Goal: Task Accomplishment & Management: Manage account settings

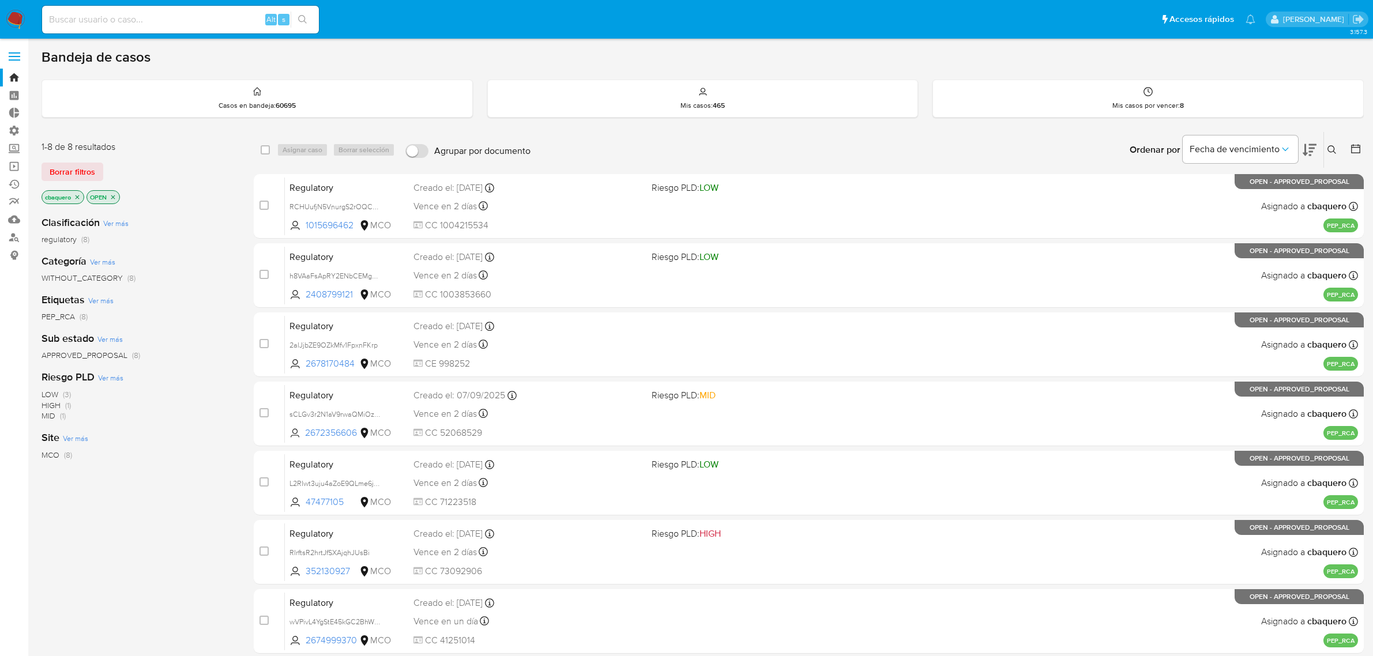
scroll to position [114, 0]
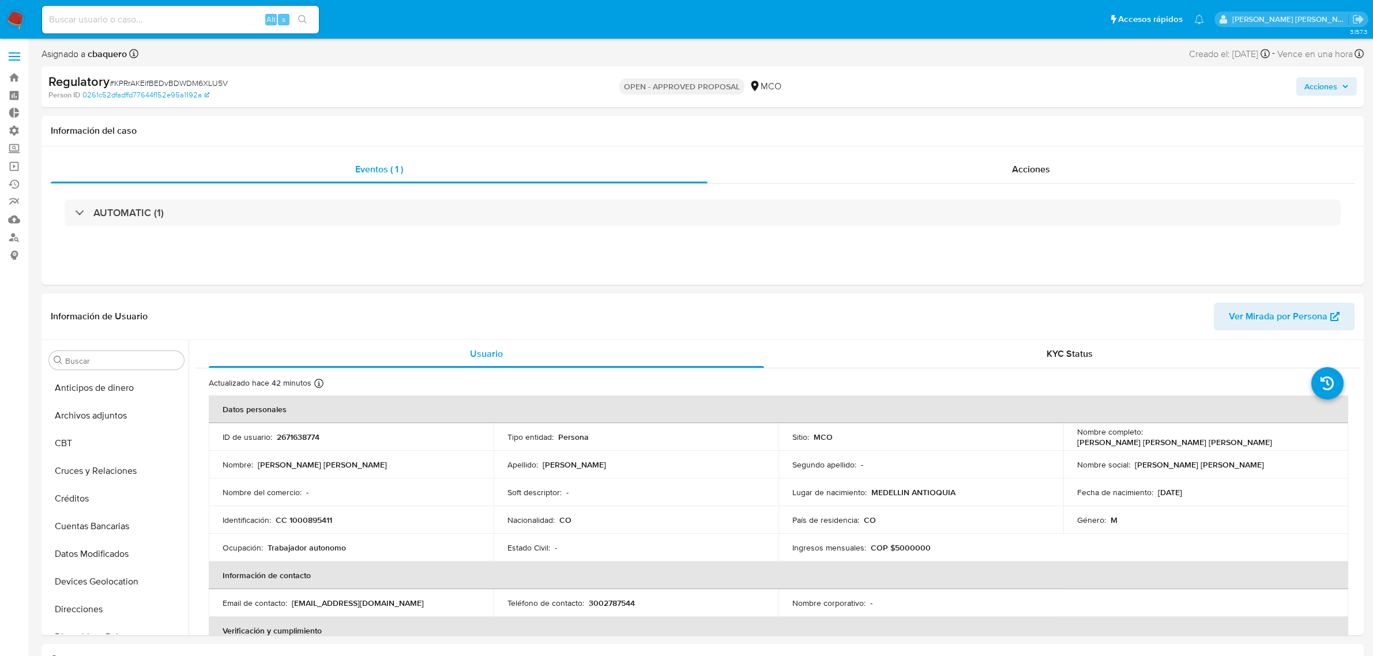
select select "10"
click at [1305, 88] on span "Acciones" at bounding box center [1320, 86] width 33 height 18
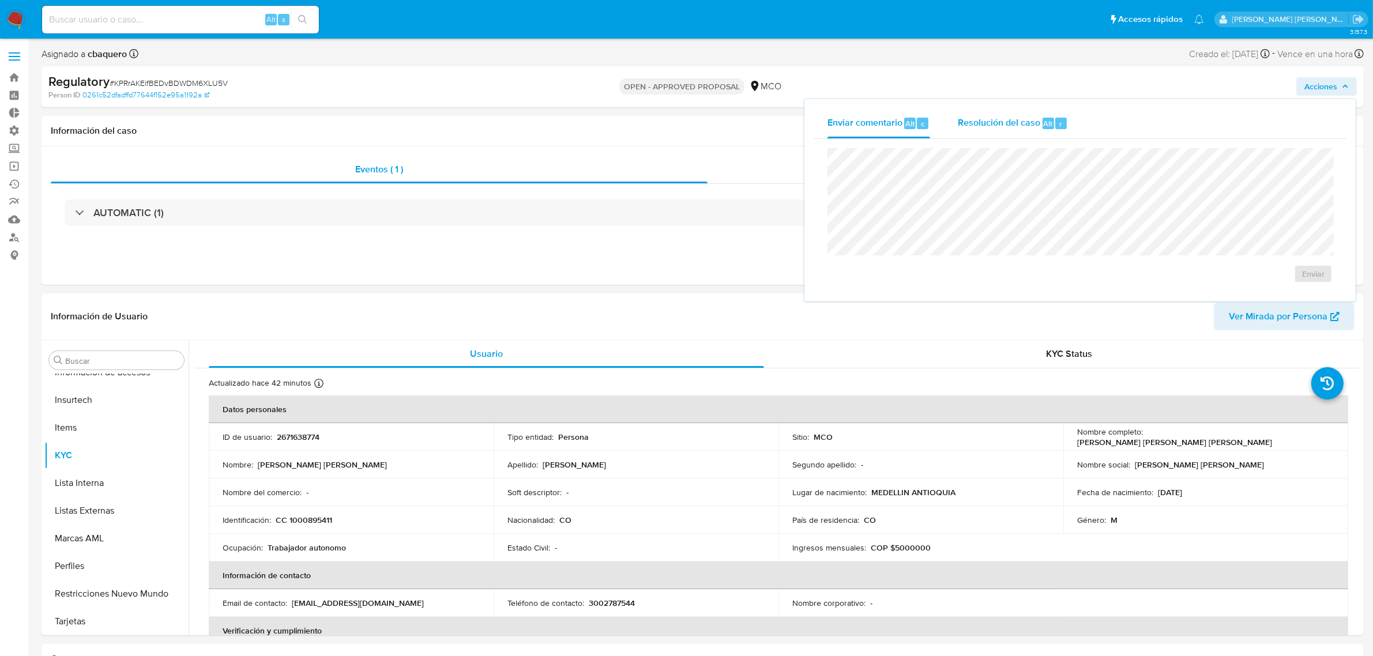
click at [1059, 128] on span "r" at bounding box center [1060, 123] width 3 height 11
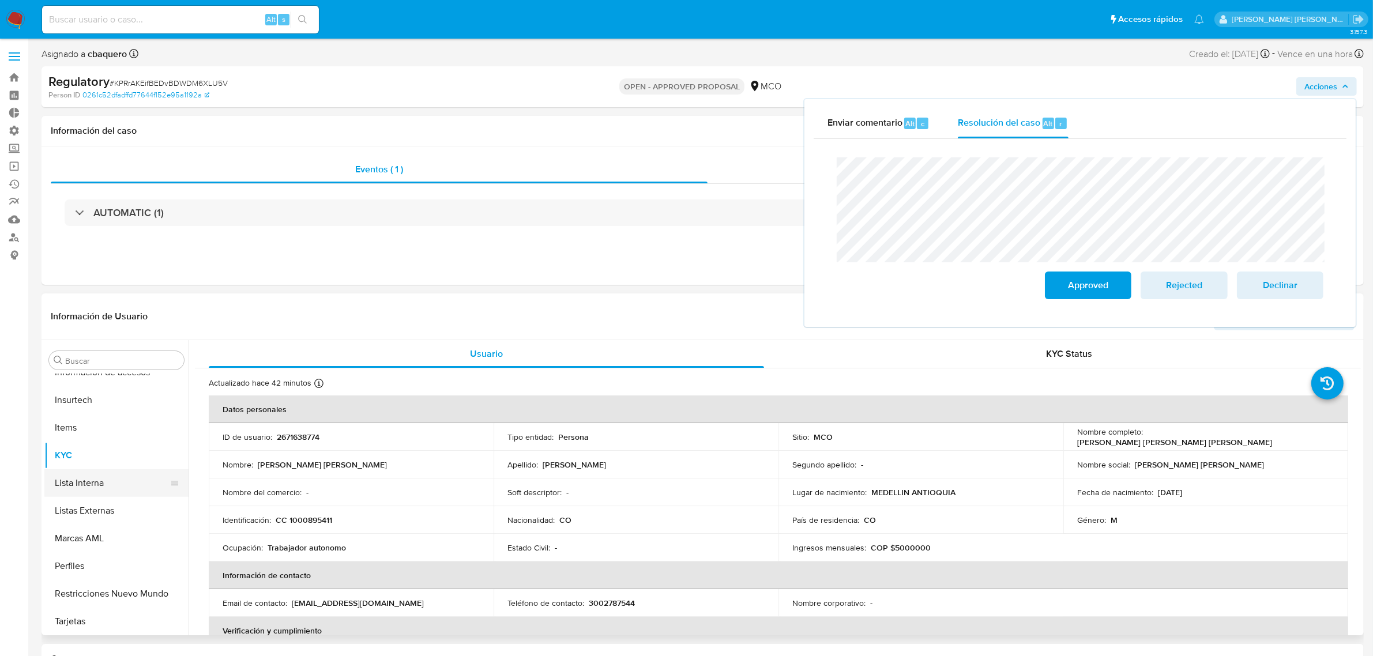
click at [77, 492] on button "Lista Interna" at bounding box center [111, 483] width 135 height 28
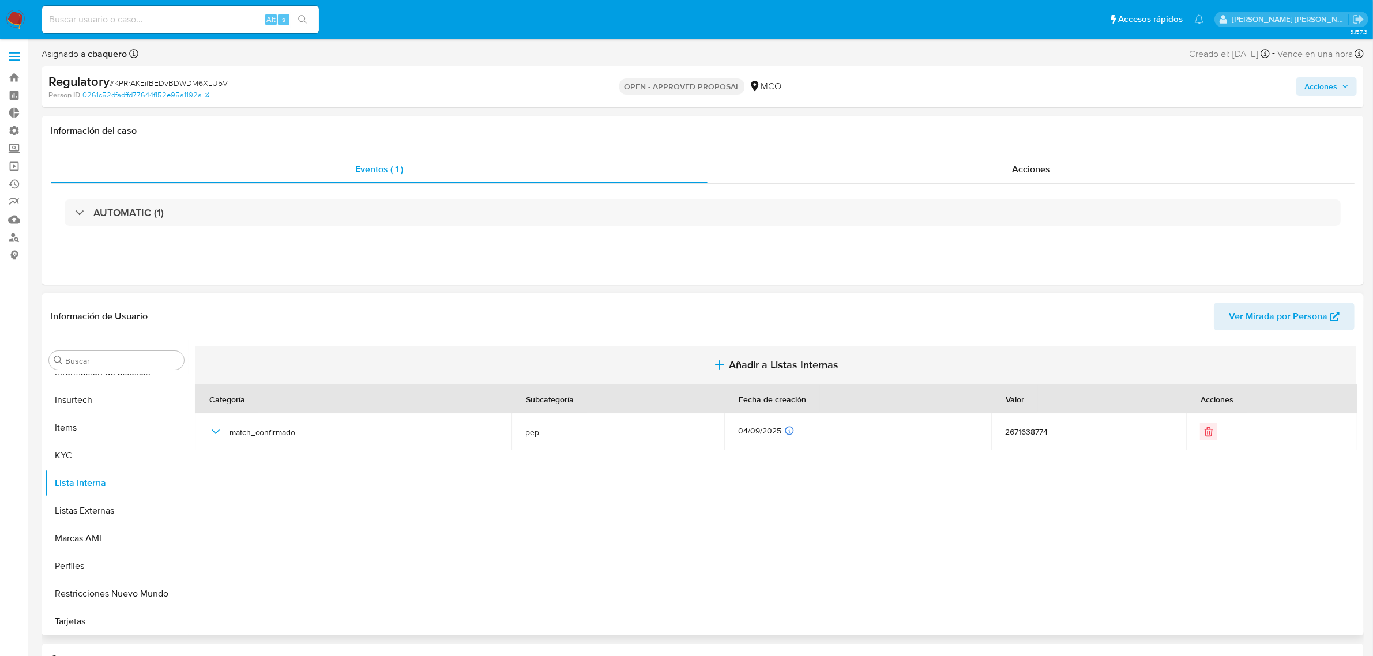
click at [744, 371] on span "Añadir a Listas Internas" at bounding box center [784, 365] width 110 height 13
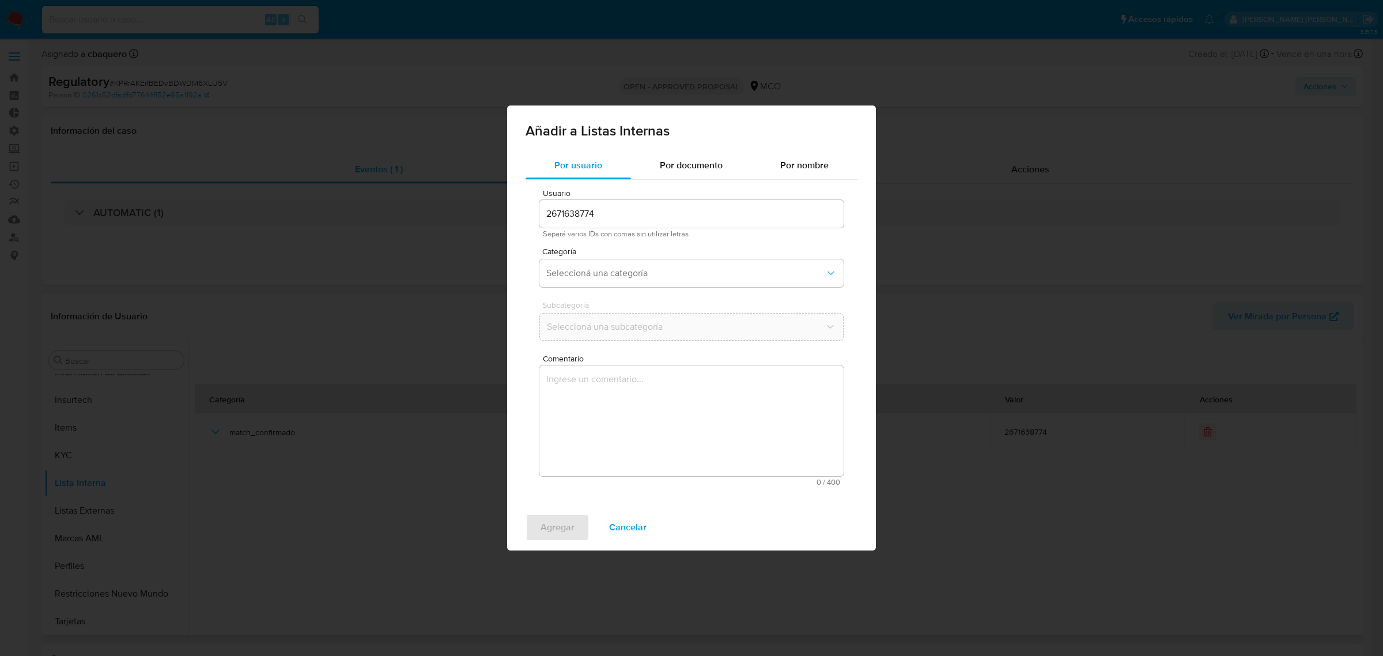
click at [579, 257] on div "Categoría Seleccioná una categoría" at bounding box center [692, 269] width 304 height 44
click at [585, 272] on span "Seleccioná una categoría" at bounding box center [685, 273] width 279 height 12
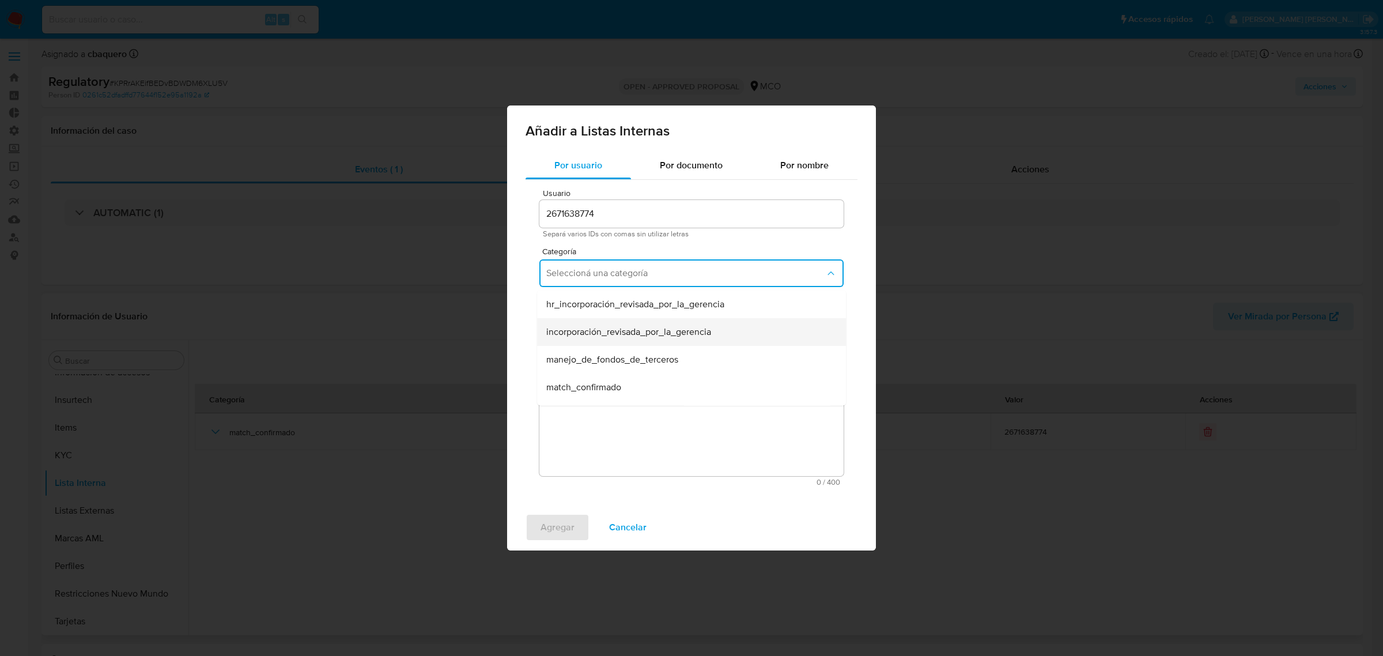
click at [580, 340] on div "incorporación_revisada_por_la_gerencia" at bounding box center [688, 332] width 284 height 28
click at [566, 329] on span "Seleccioná una subcategoría" at bounding box center [685, 327] width 279 height 12
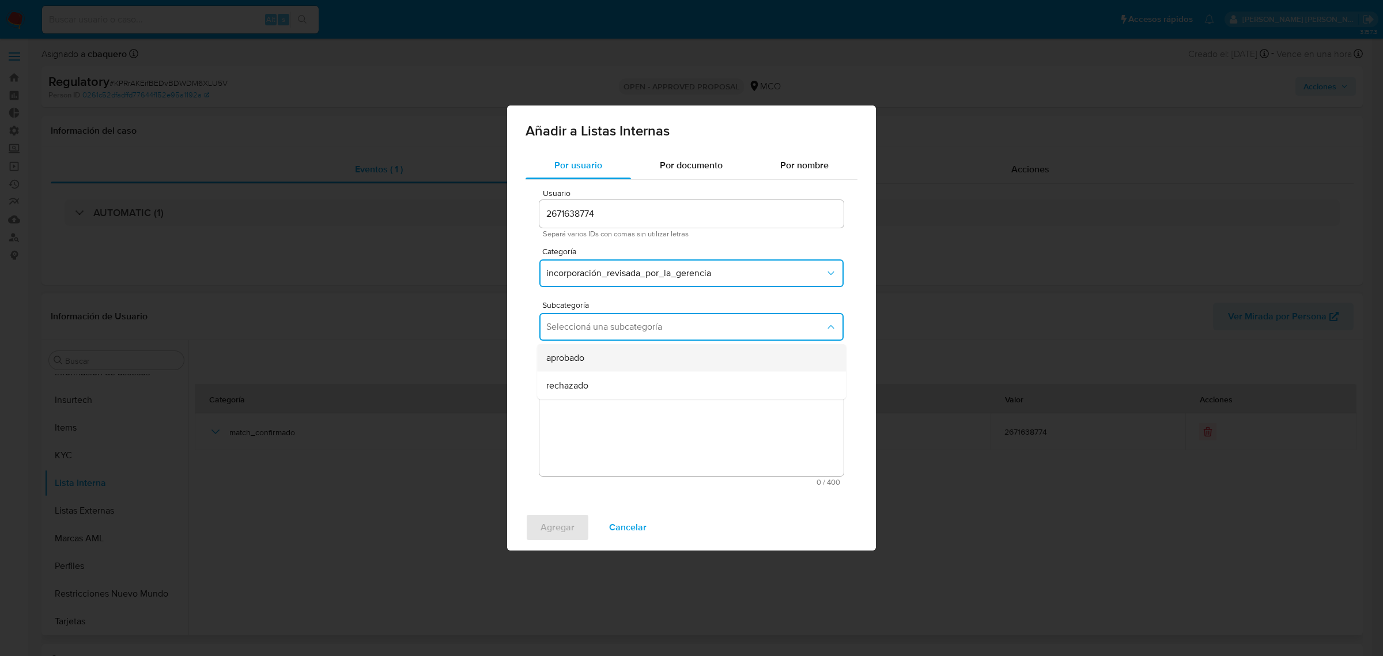
click at [566, 356] on span "aprobado" at bounding box center [565, 358] width 38 height 12
click at [595, 427] on textarea "Comentario" at bounding box center [692, 420] width 304 height 111
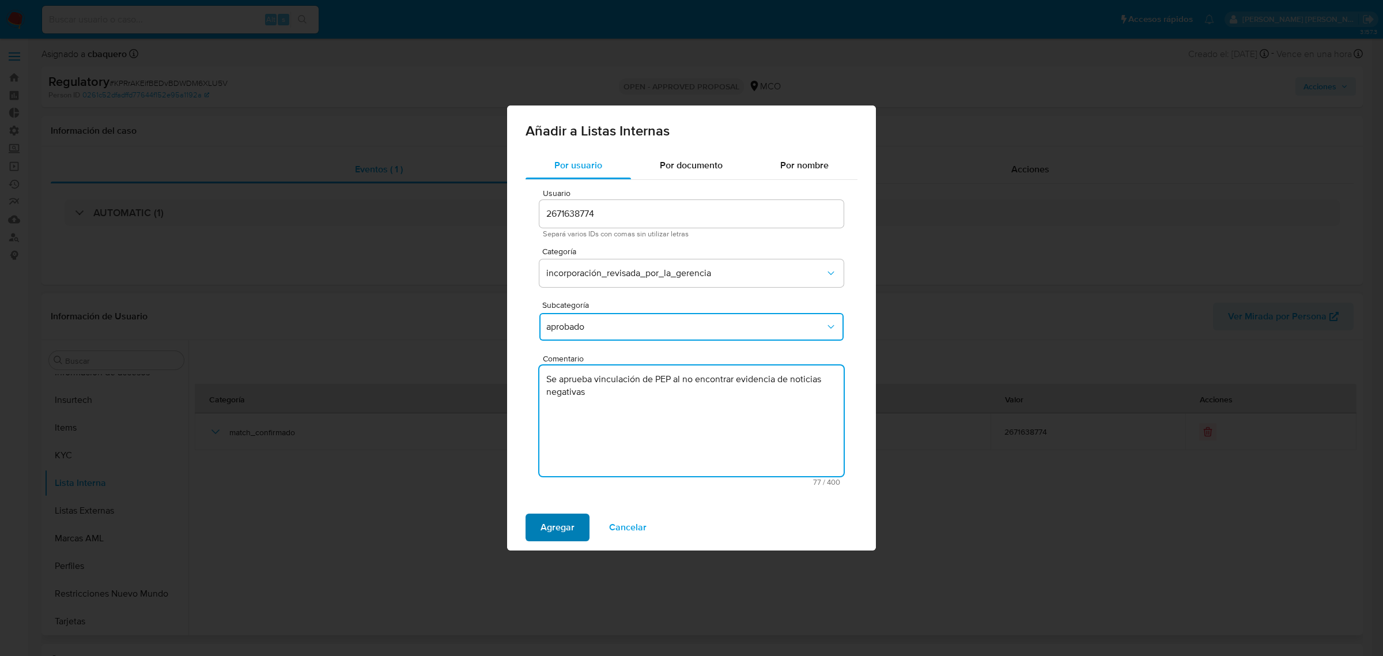
type textarea "Se aprueba vinculación de PEP al no encontrar evidencia de noticias negativas"
click at [555, 531] on span "Agregar" at bounding box center [558, 527] width 34 height 25
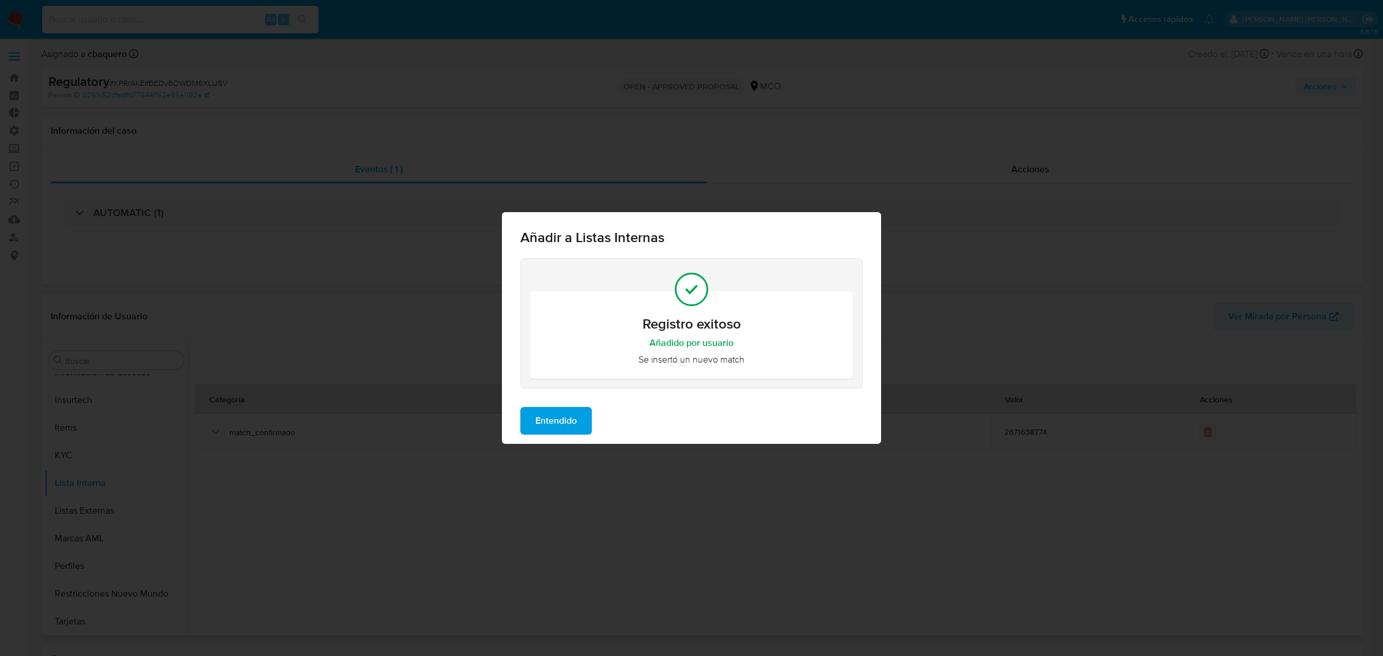
click at [580, 442] on div "Entendido" at bounding box center [691, 421] width 379 height 46
click at [574, 420] on span "Entendido" at bounding box center [557, 420] width 42 height 25
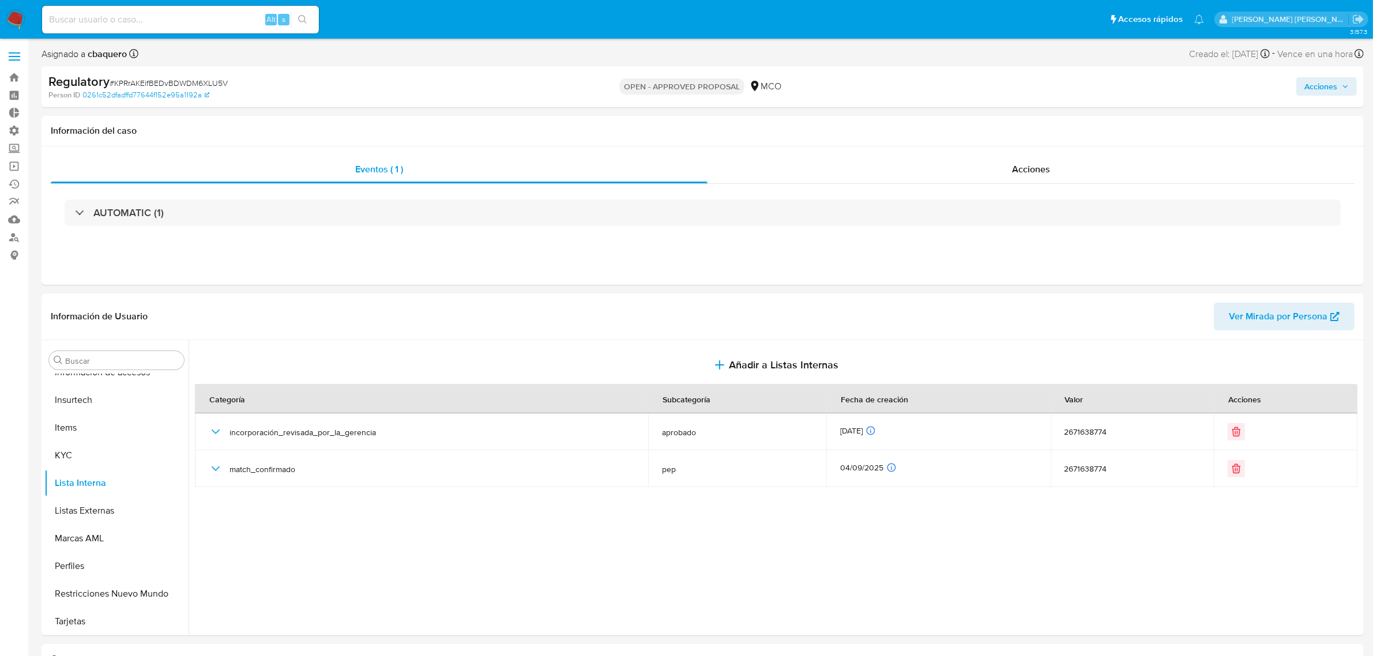
click at [1330, 78] on span "Acciones" at bounding box center [1320, 86] width 33 height 18
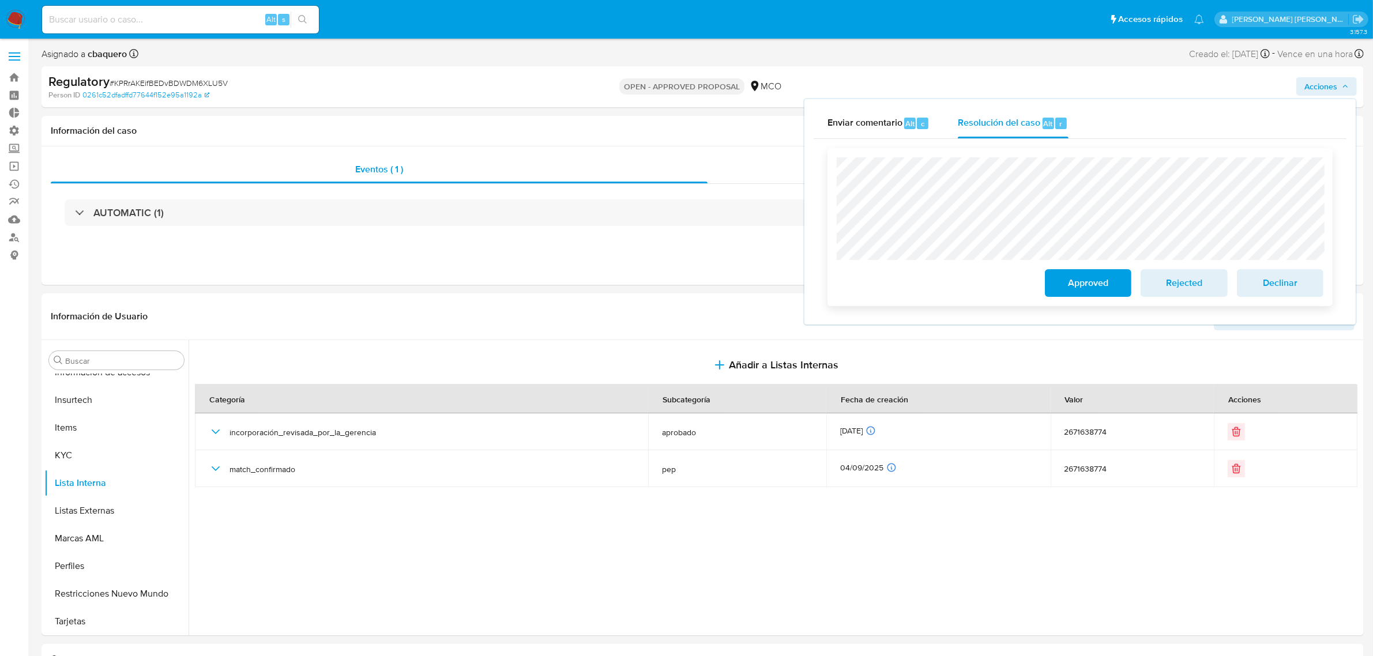
click at [1104, 294] on span "Approved" at bounding box center [1088, 282] width 56 height 25
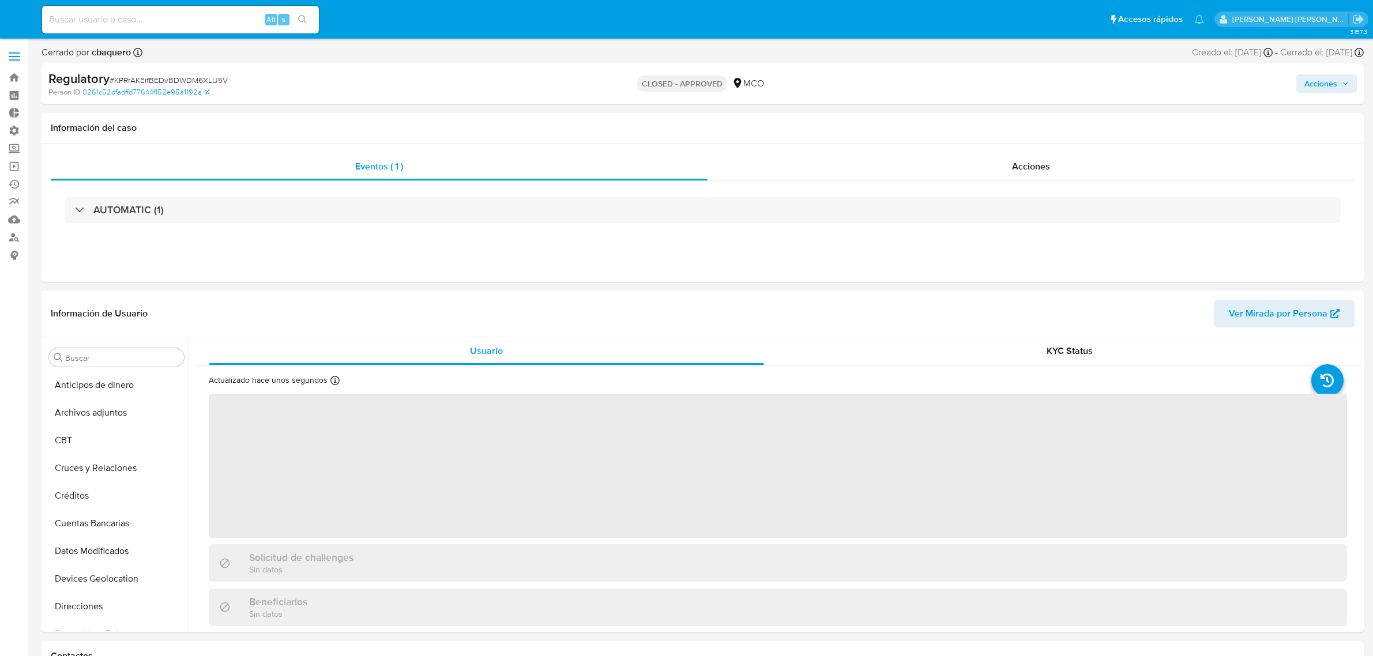
select select "10"
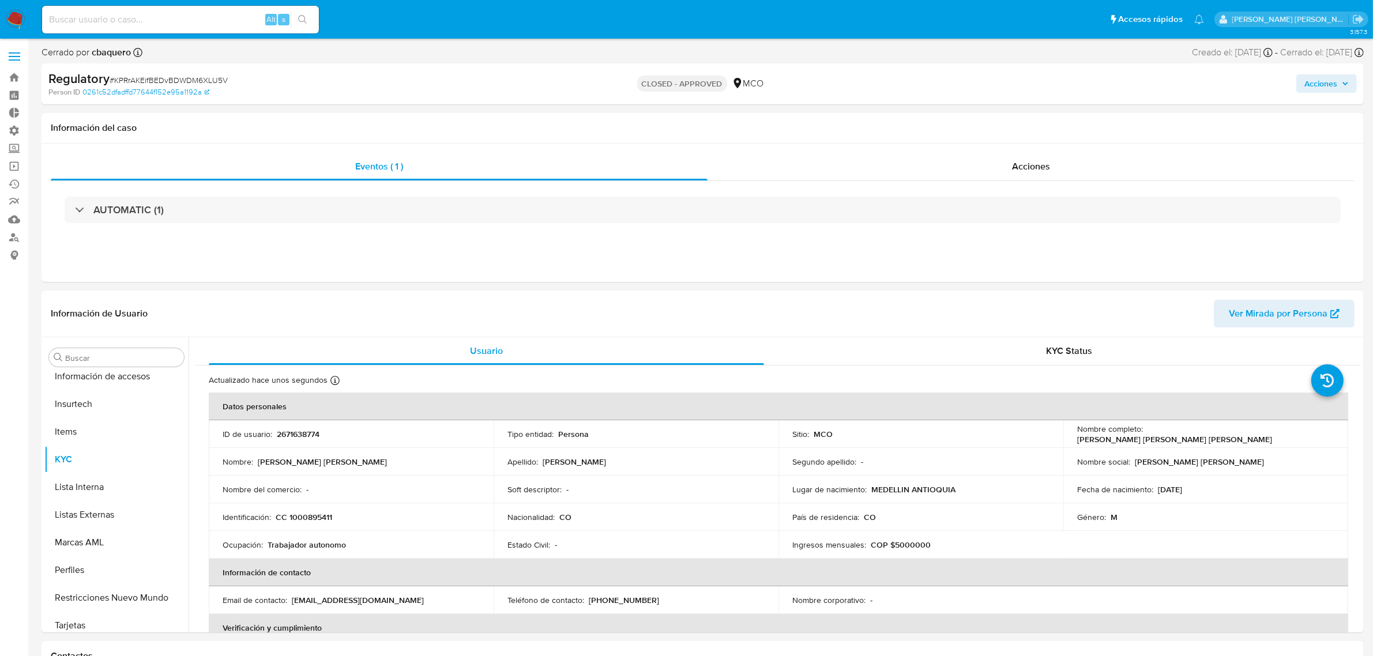
scroll to position [486, 0]
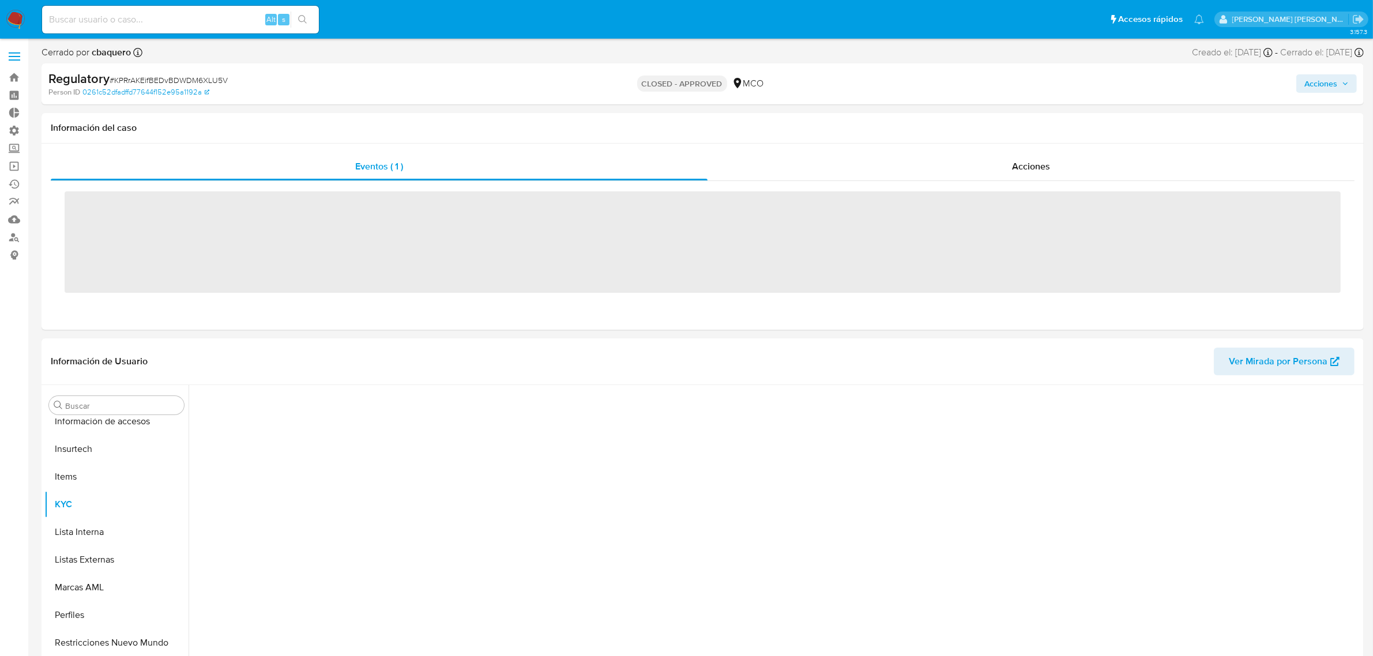
scroll to position [486, 0]
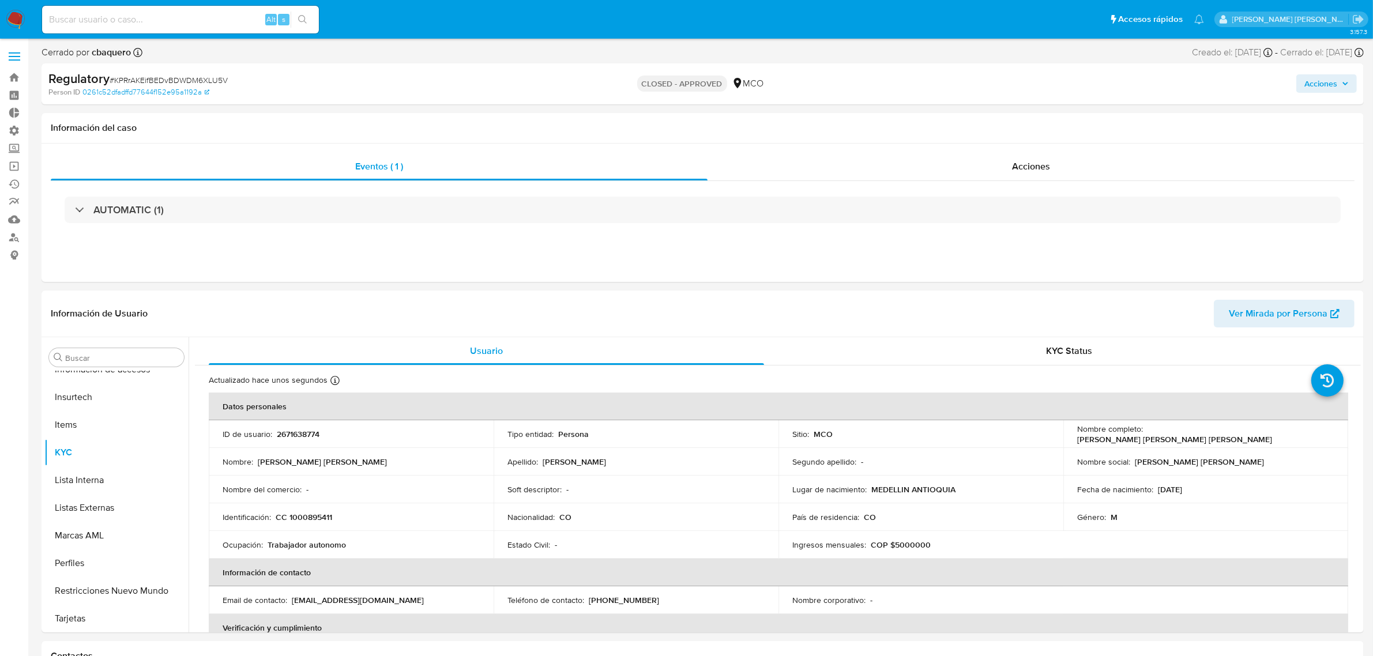
select select "10"
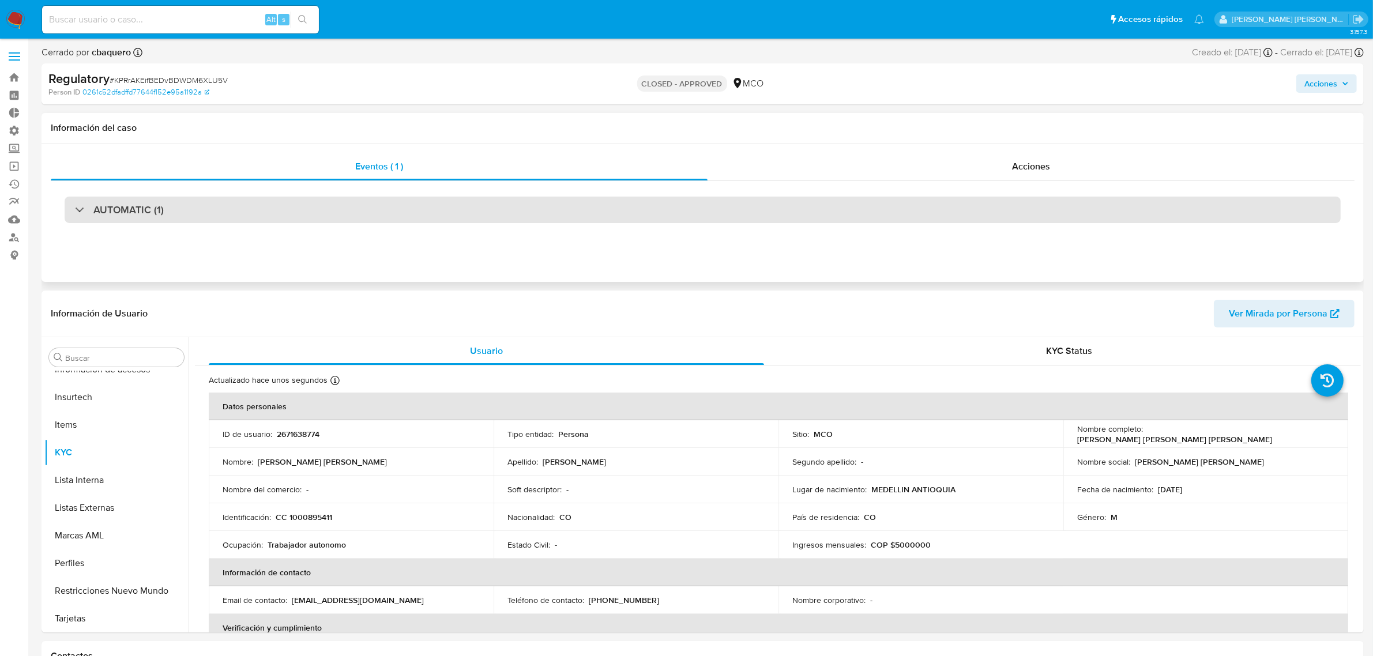
click at [92, 205] on div "AUTOMATIC (1)" at bounding box center [119, 209] width 89 height 13
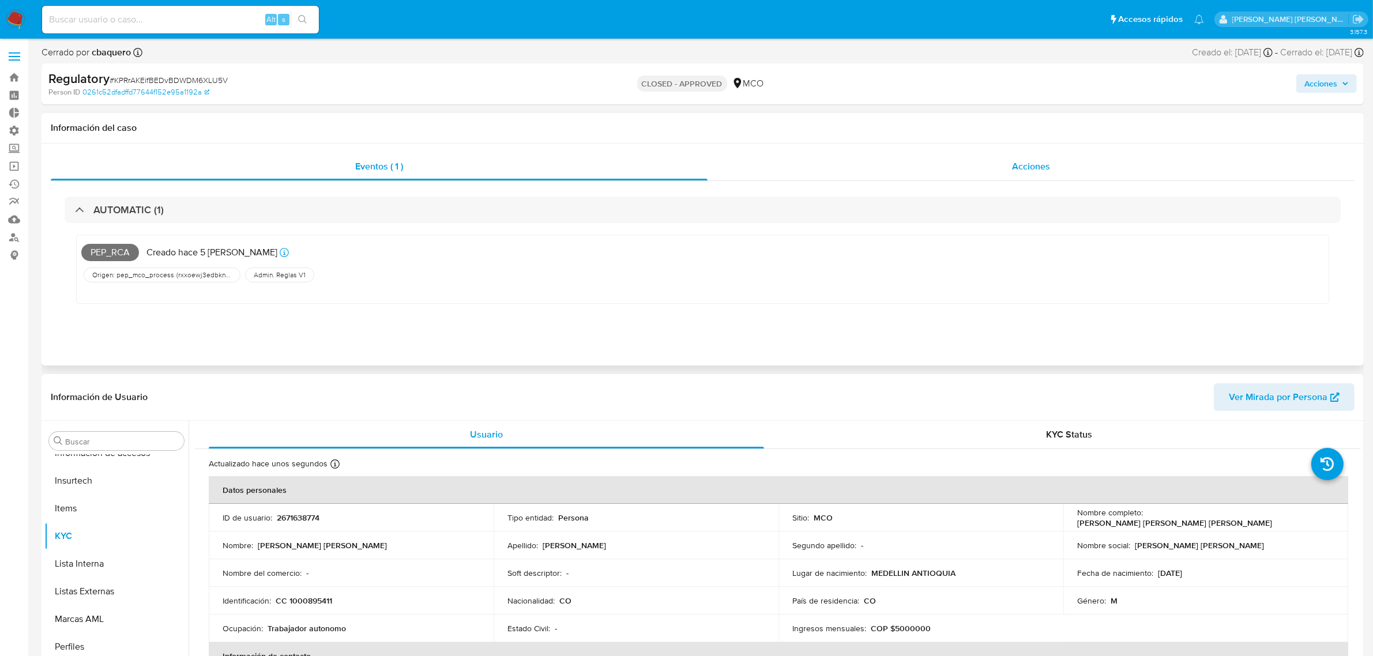
click at [1069, 159] on div "Acciones" at bounding box center [1030, 167] width 647 height 28
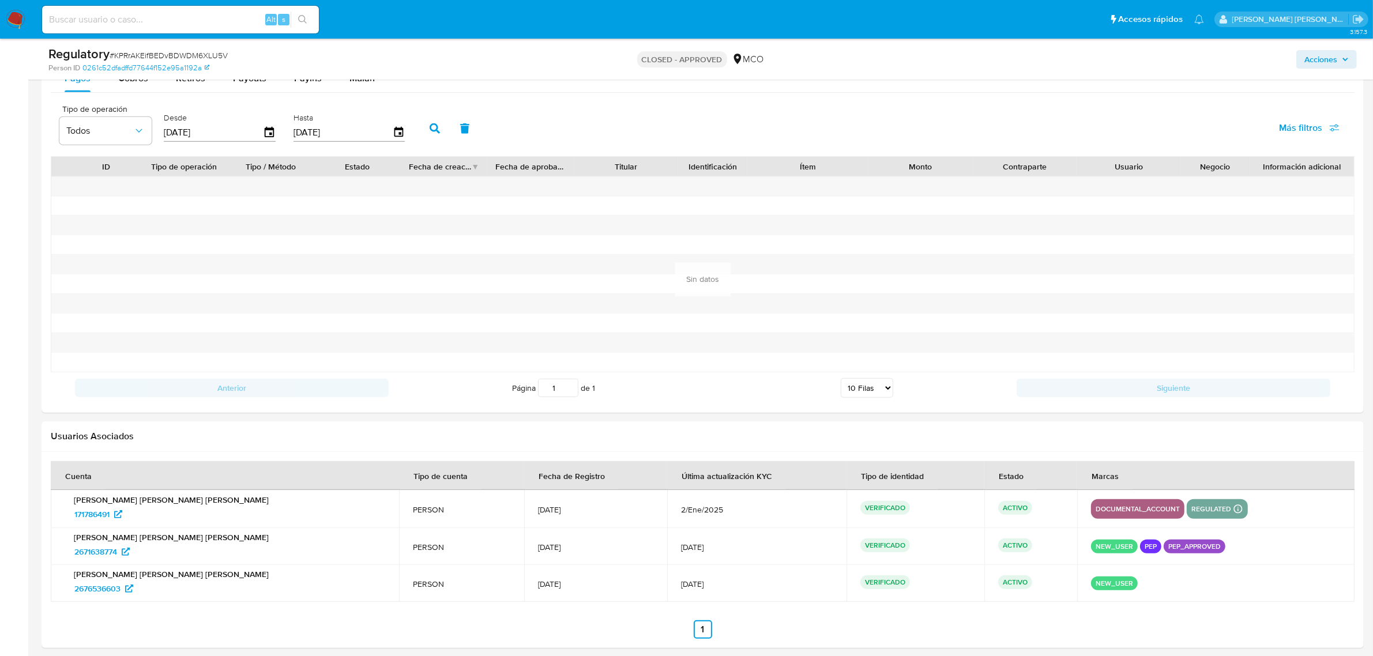
scroll to position [1186, 0]
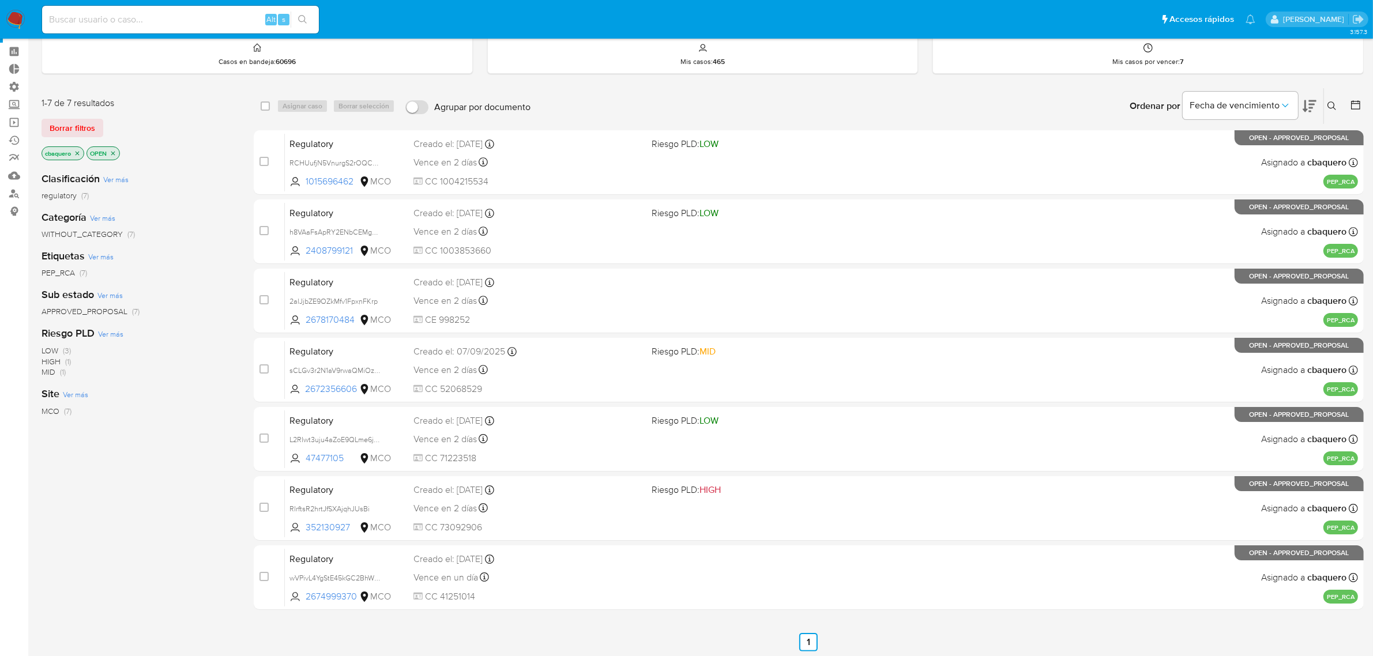
scroll to position [45, 0]
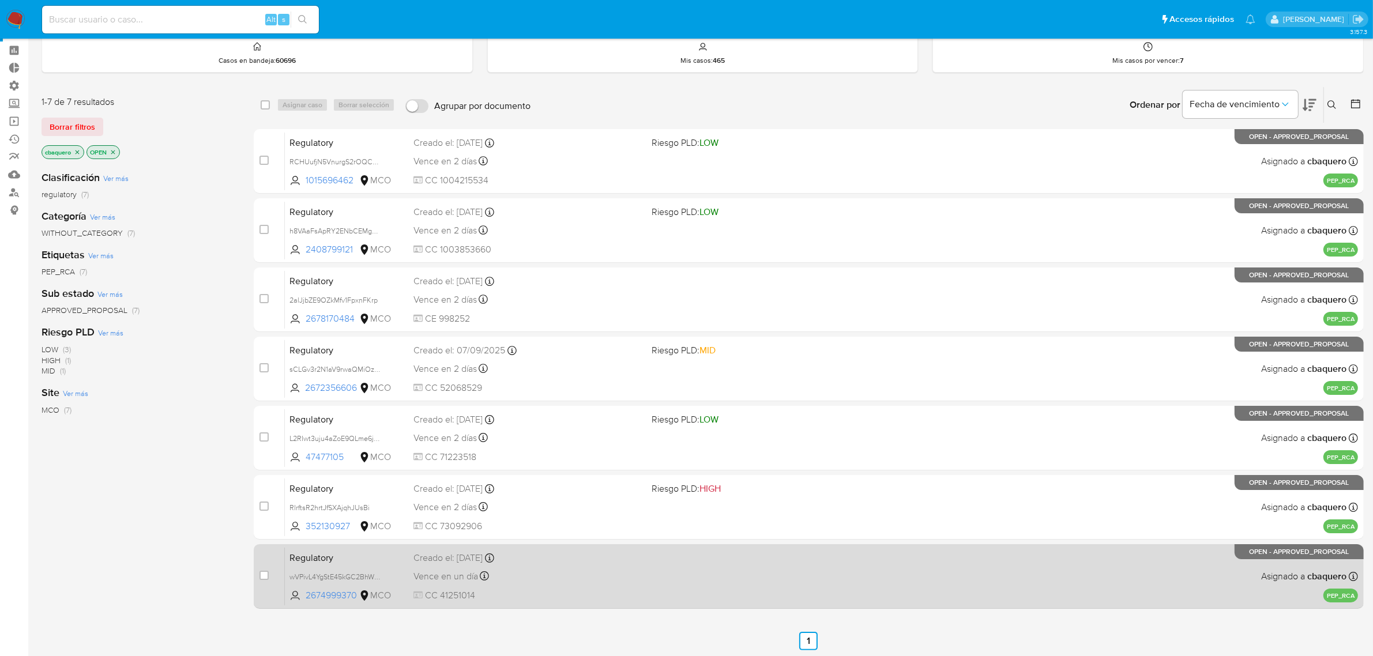
click at [518, 564] on div "Regulatory wVPivL4YgStE45kGC2BhWKJc 2674999370 MCO Creado el: 05/09/2025 Creado…" at bounding box center [821, 576] width 1073 height 58
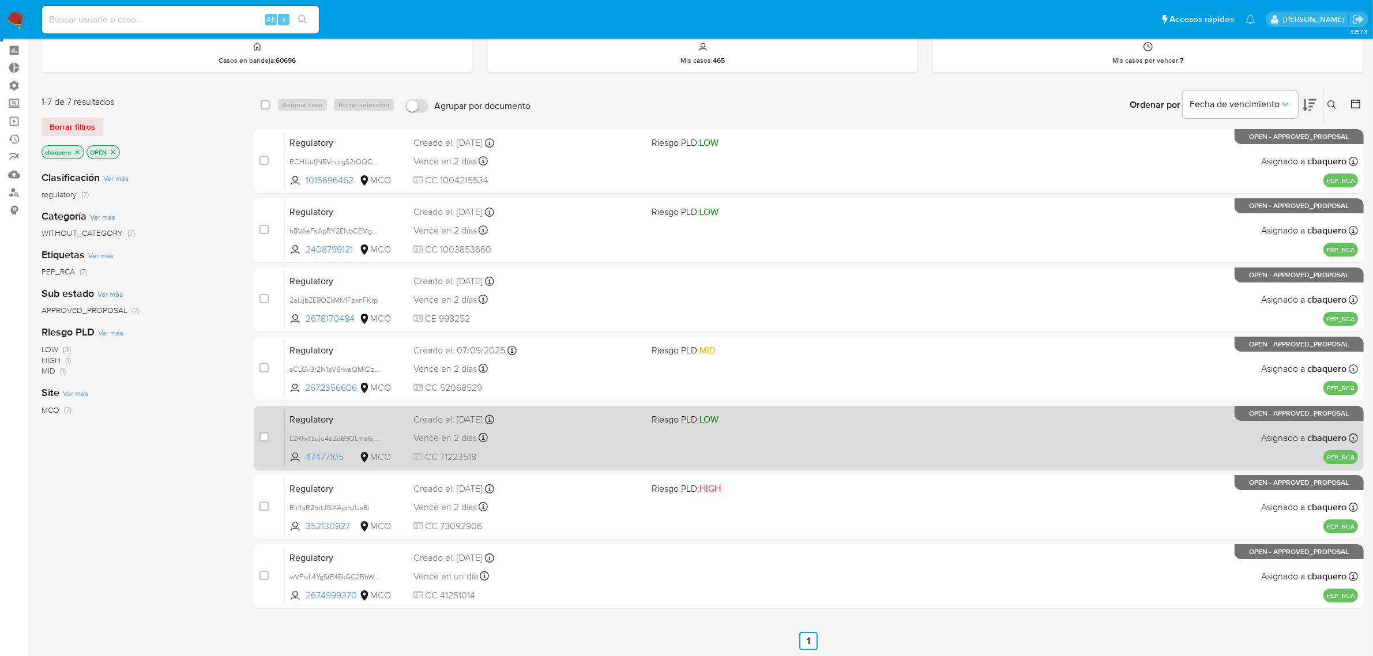
click at [556, 462] on span "CC 71223518" at bounding box center [527, 457] width 229 height 13
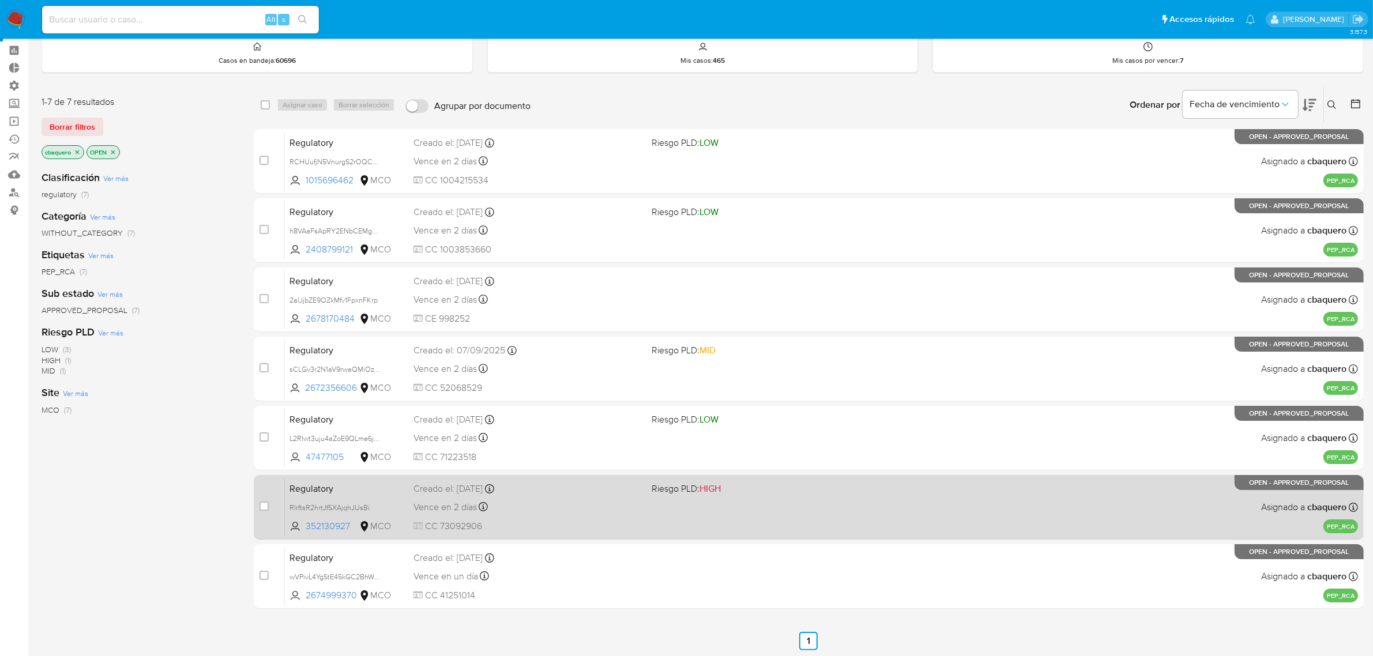
click at [585, 504] on div "Vence en 2 días Vence el 11/09/2025 11:37:44" at bounding box center [527, 507] width 229 height 16
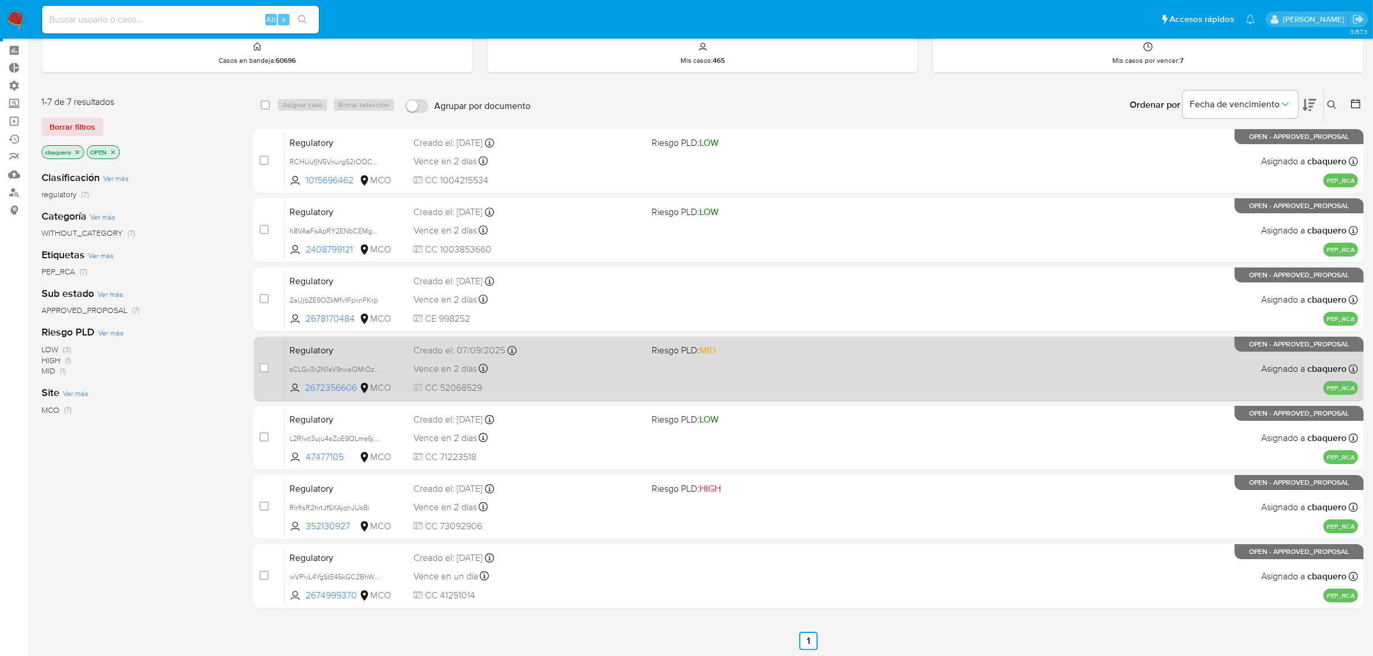
click at [535, 372] on div "Vence en 2 días Vence el 11/09/2025 13:39:02" at bounding box center [527, 369] width 229 height 16
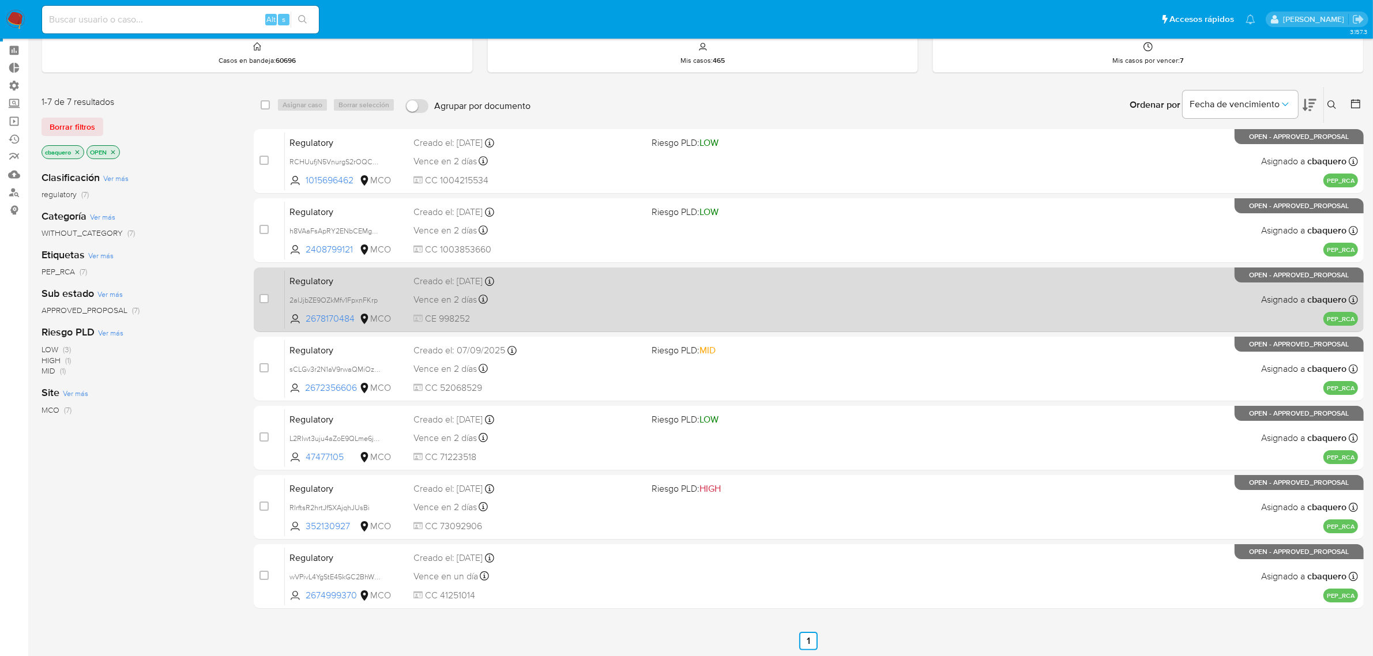
click at [533, 292] on div "Vence en 2 días Vence el 11/09/2025 13:59:20" at bounding box center [527, 300] width 229 height 16
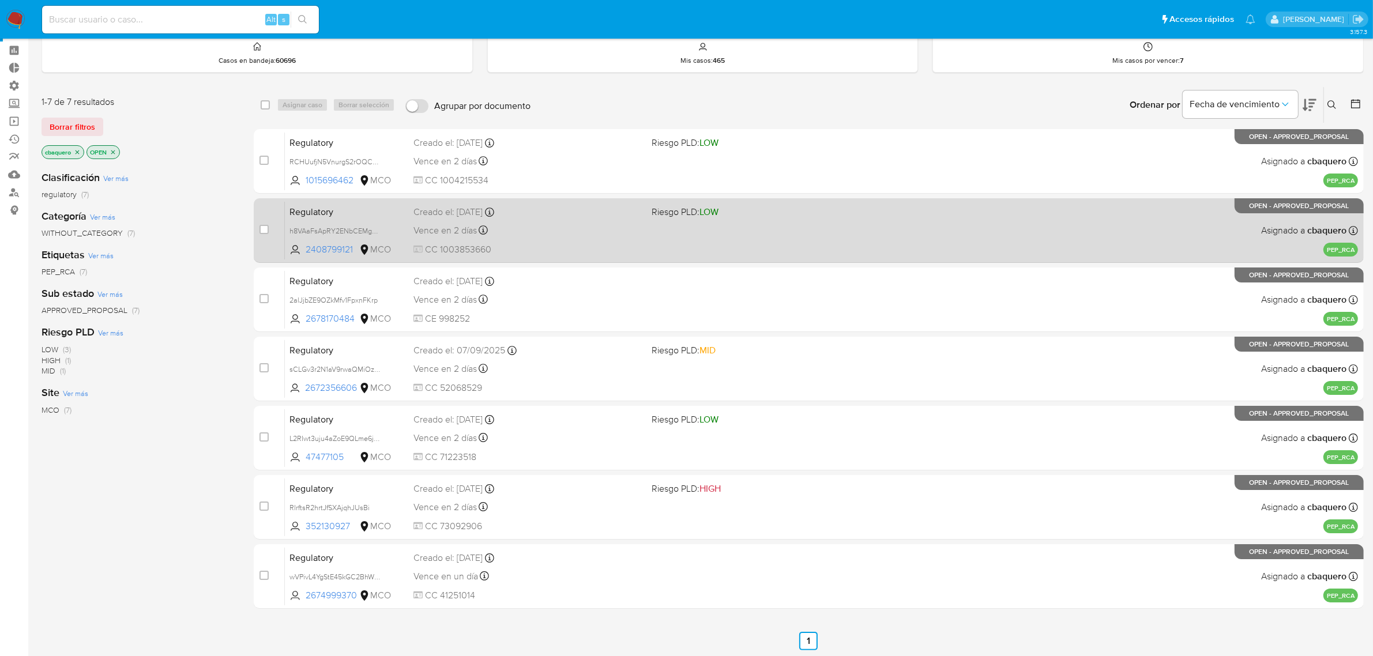
click at [562, 239] on div "Regulatory h8VAaFsApRY2ENbCEMgbA3Hw 2408799121 MCO Riesgo PLD: LOW Creado el: 0…" at bounding box center [821, 230] width 1073 height 58
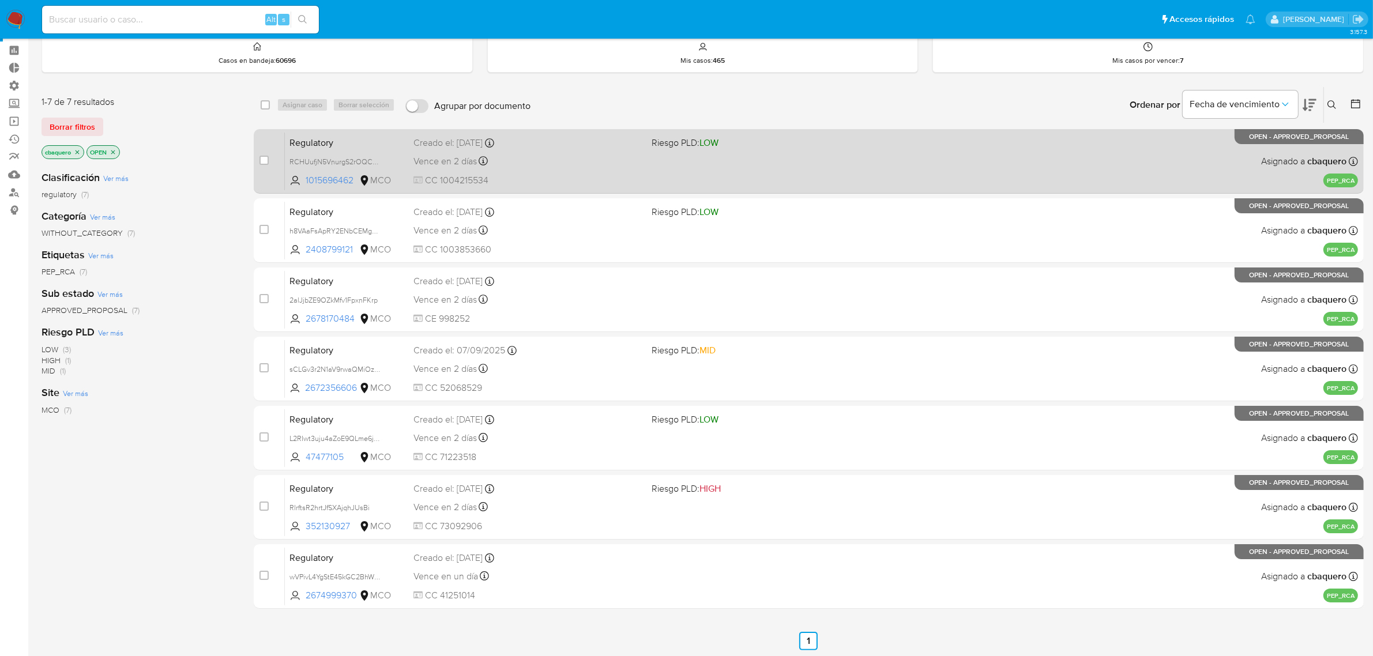
click at [542, 154] on div "Vence en 2 días Vence el 11/09/2025 21:48:02" at bounding box center [527, 161] width 229 height 16
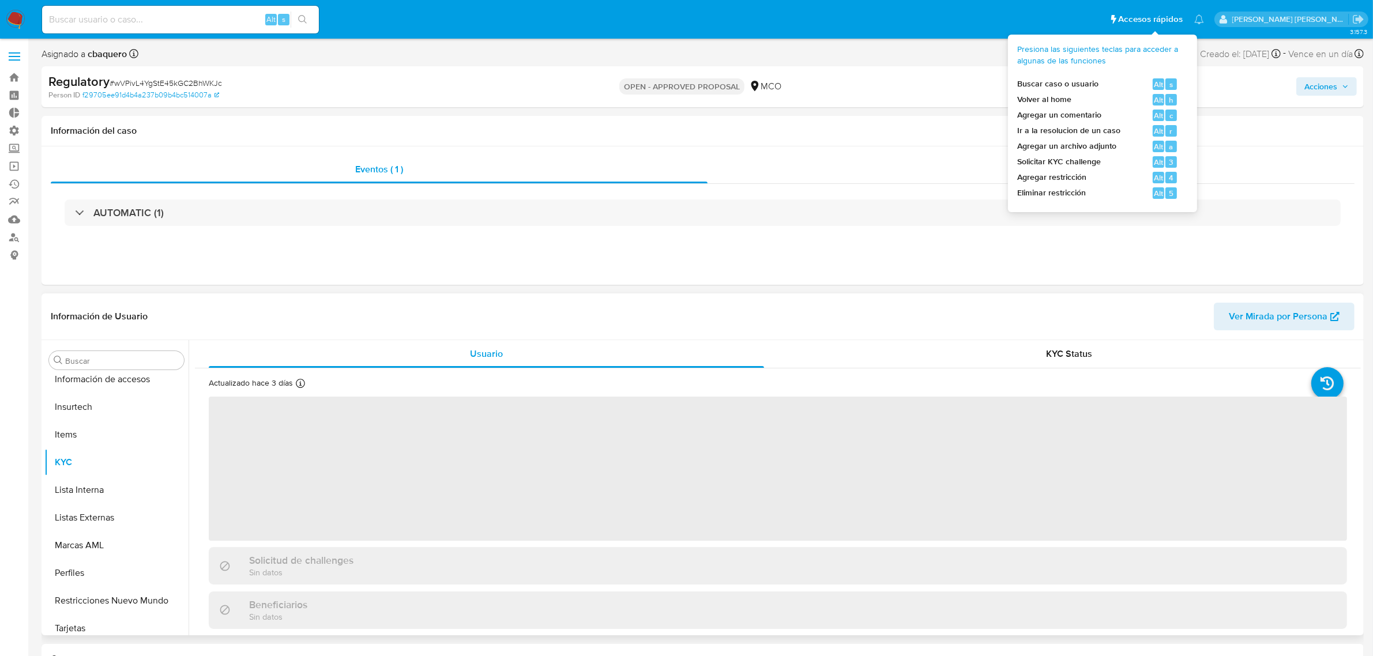
scroll to position [486, 0]
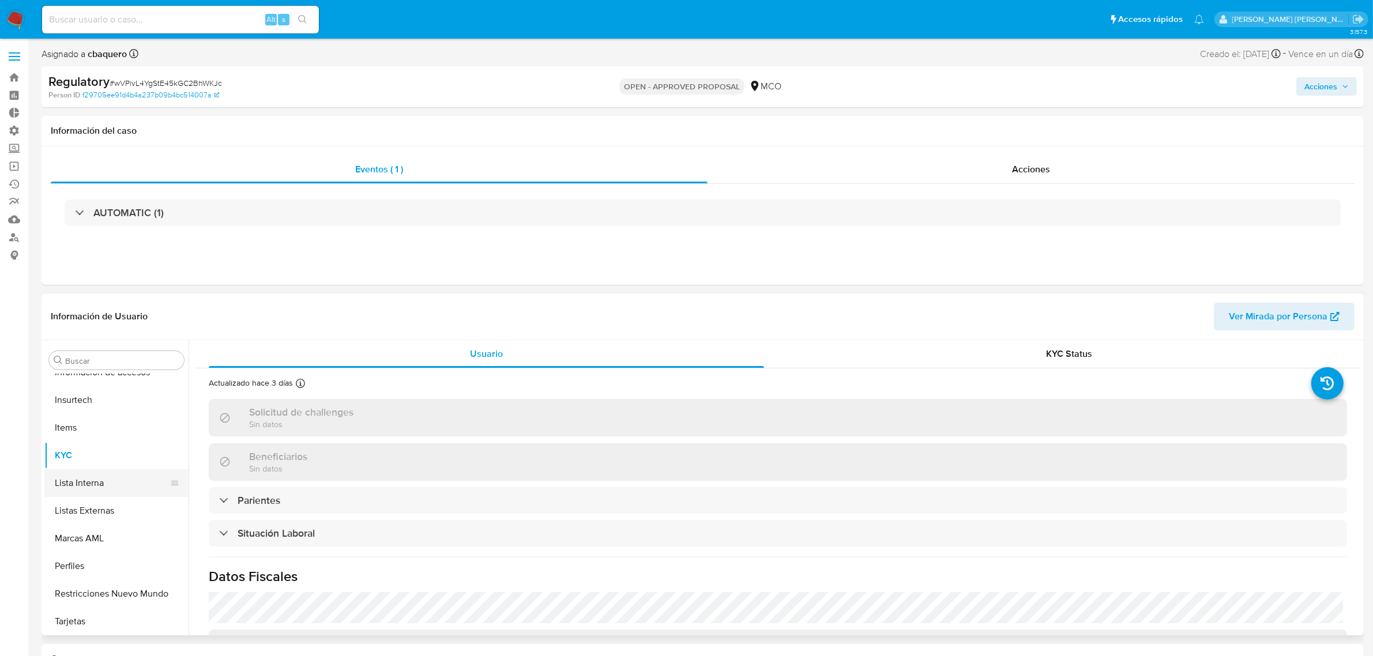
click at [96, 473] on button "Lista Interna" at bounding box center [111, 483] width 135 height 28
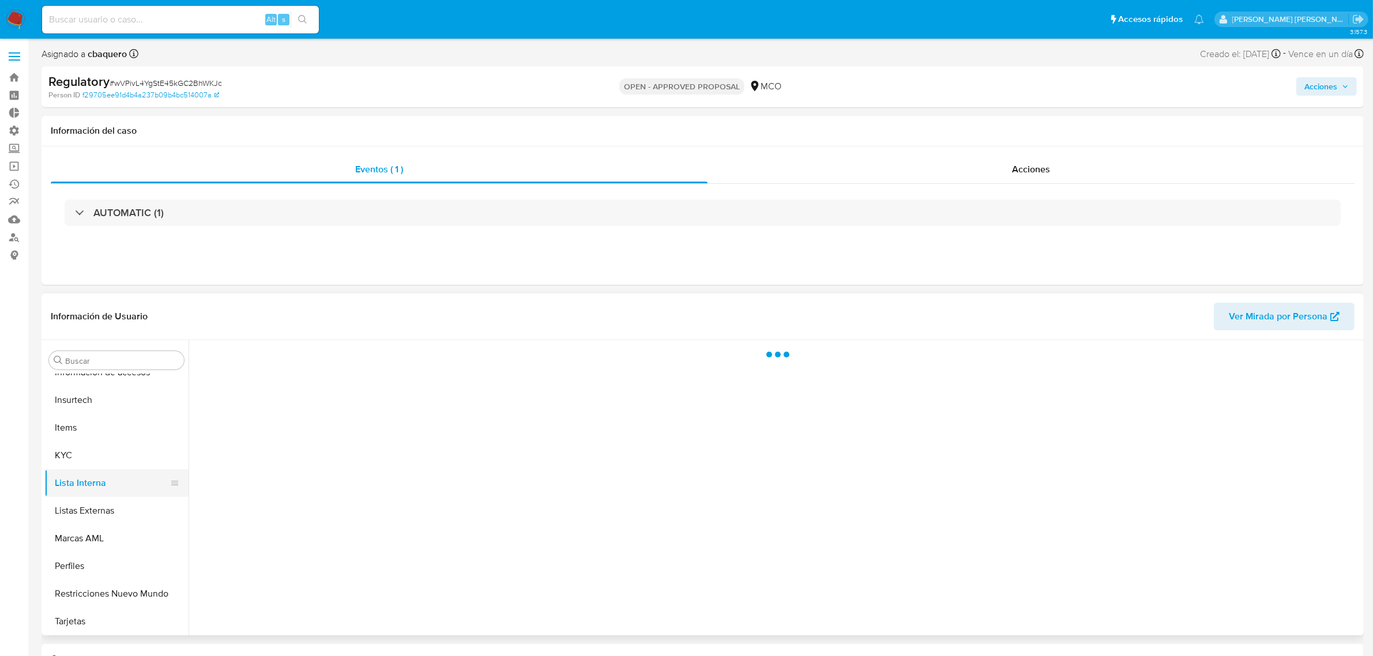
select select "10"
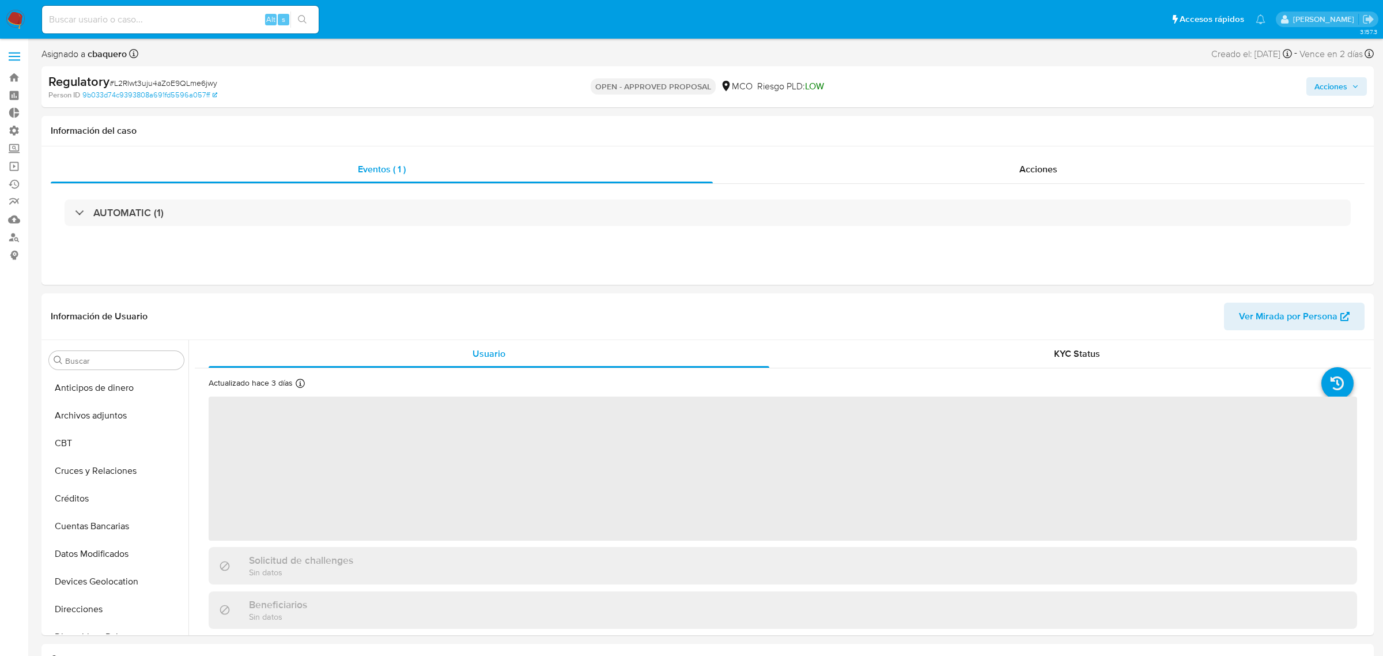
select select "10"
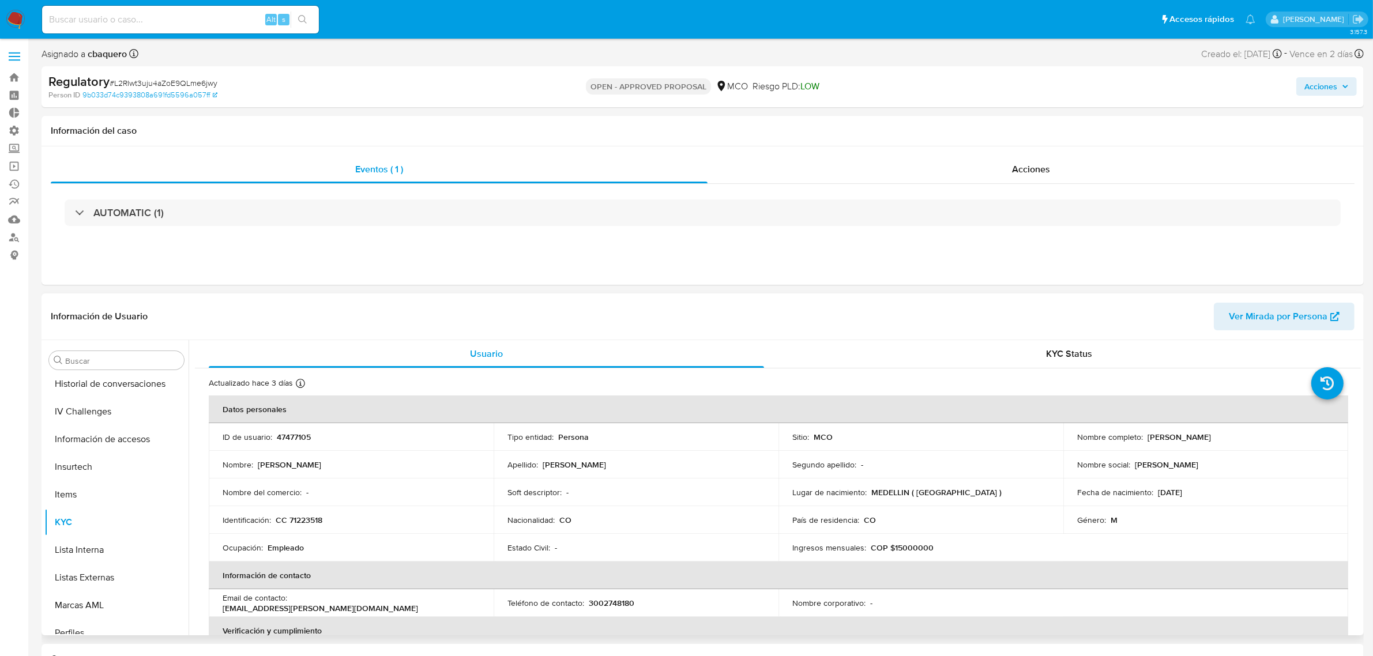
scroll to position [486, 0]
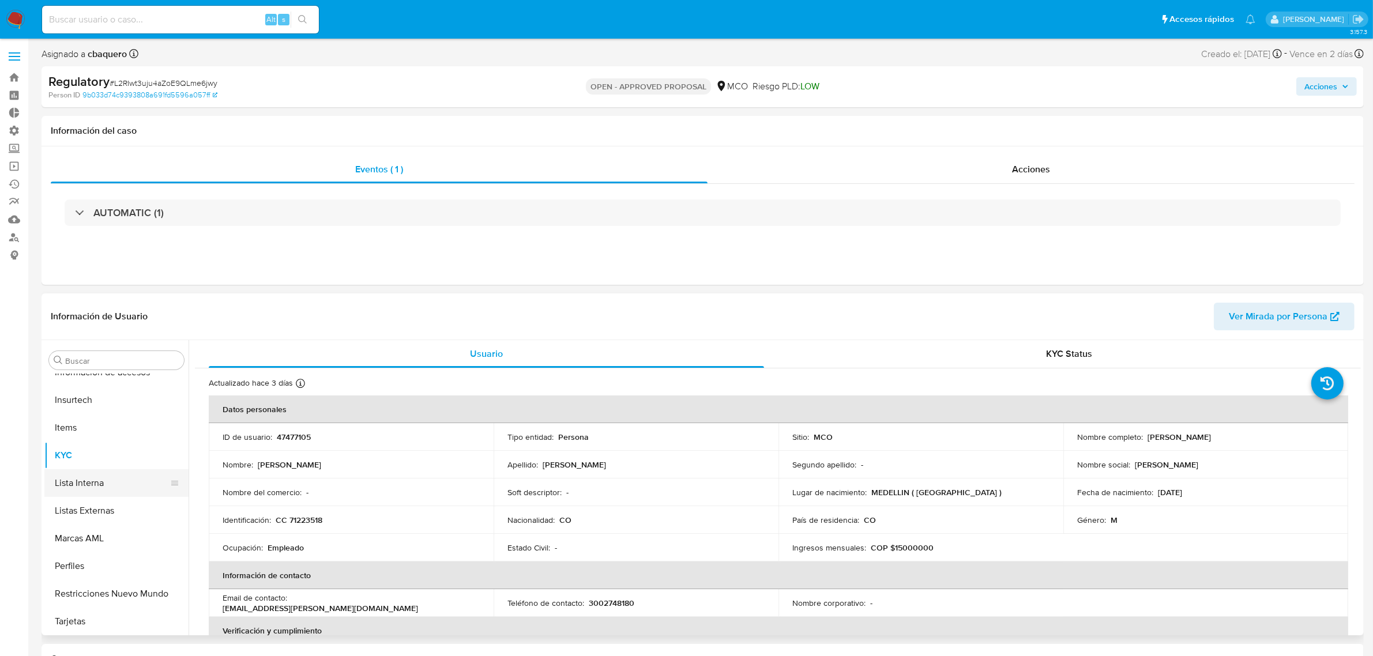
click at [86, 477] on button "Lista Interna" at bounding box center [111, 483] width 135 height 28
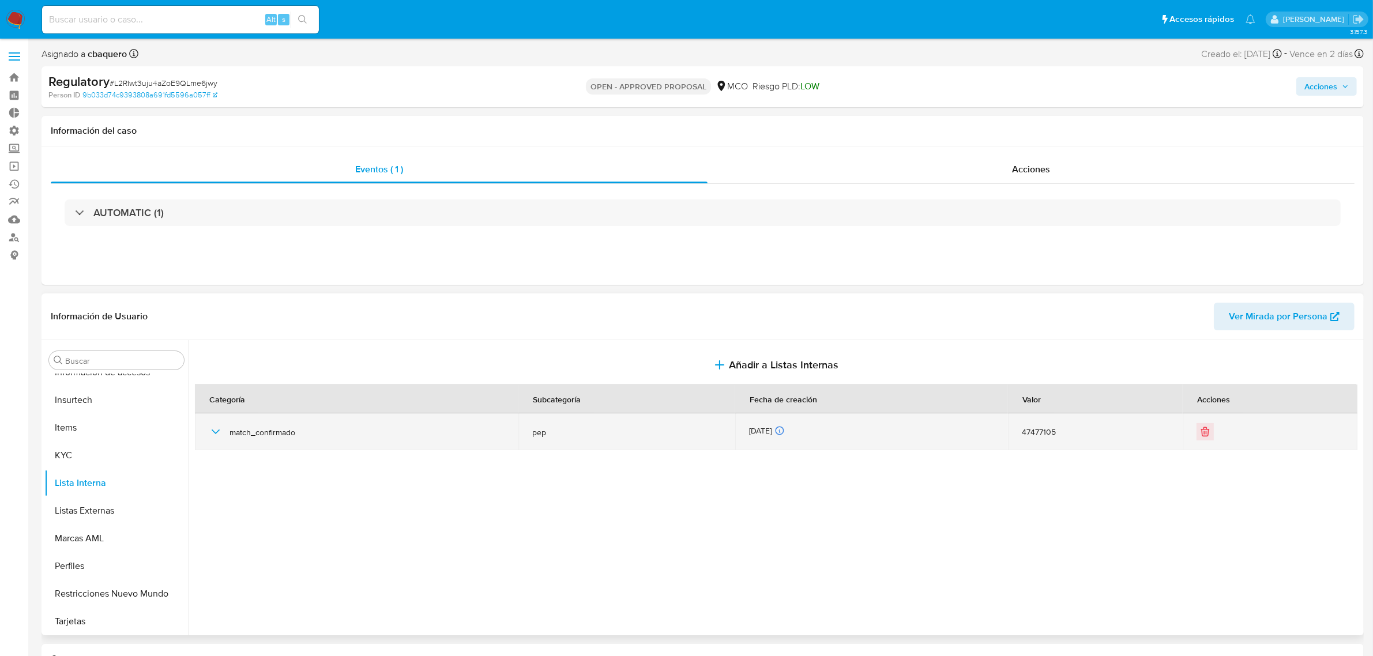
click at [222, 427] on icon "button" at bounding box center [216, 432] width 14 height 14
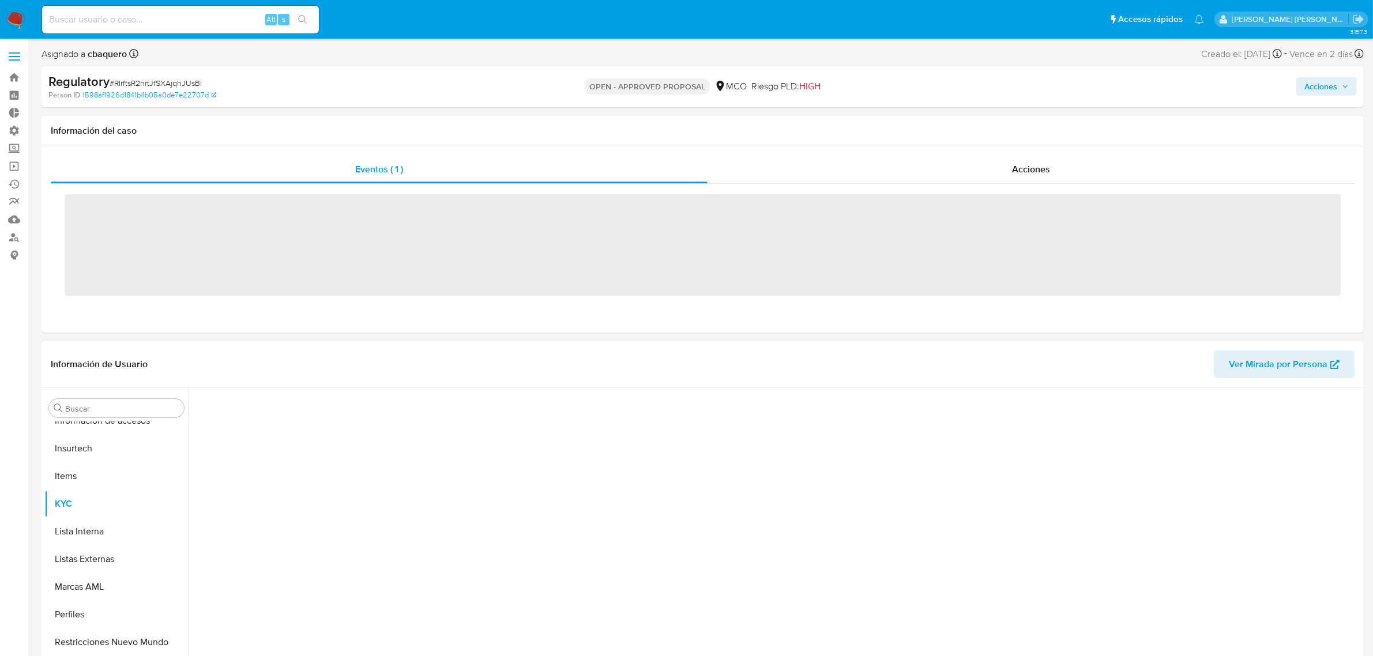
scroll to position [486, 0]
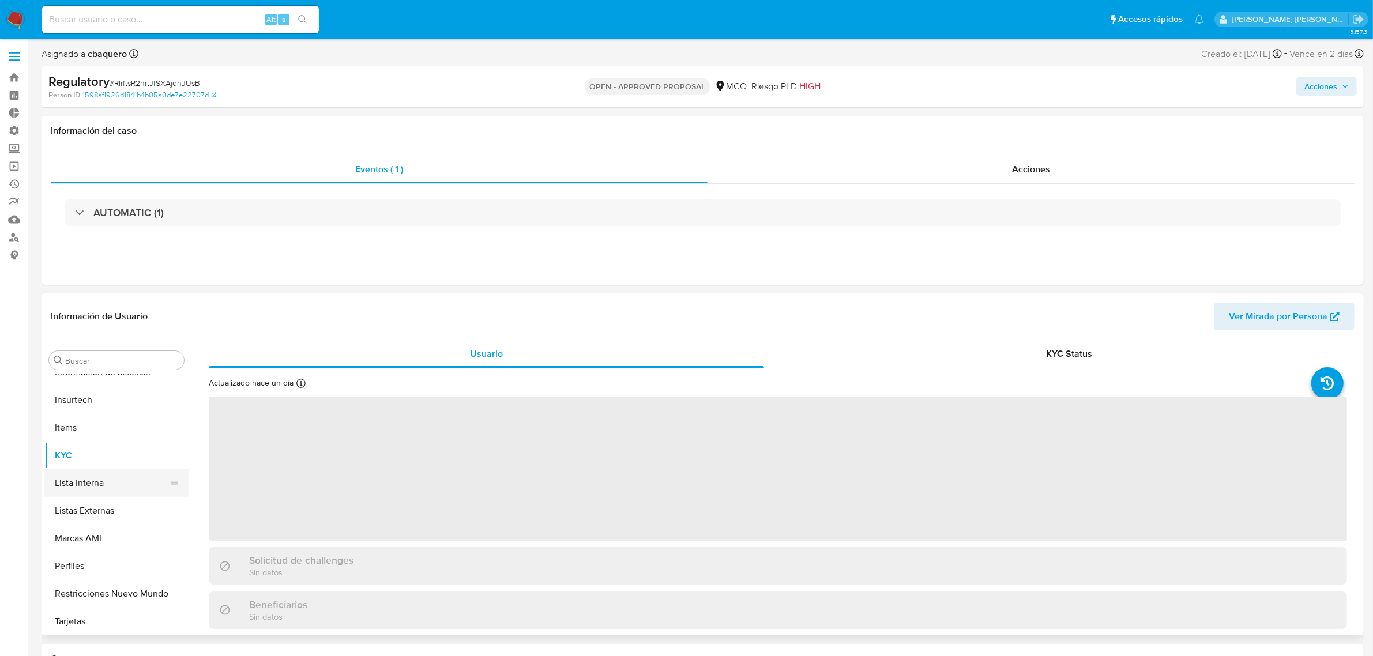
click at [82, 477] on button "Lista Interna" at bounding box center [111, 483] width 135 height 28
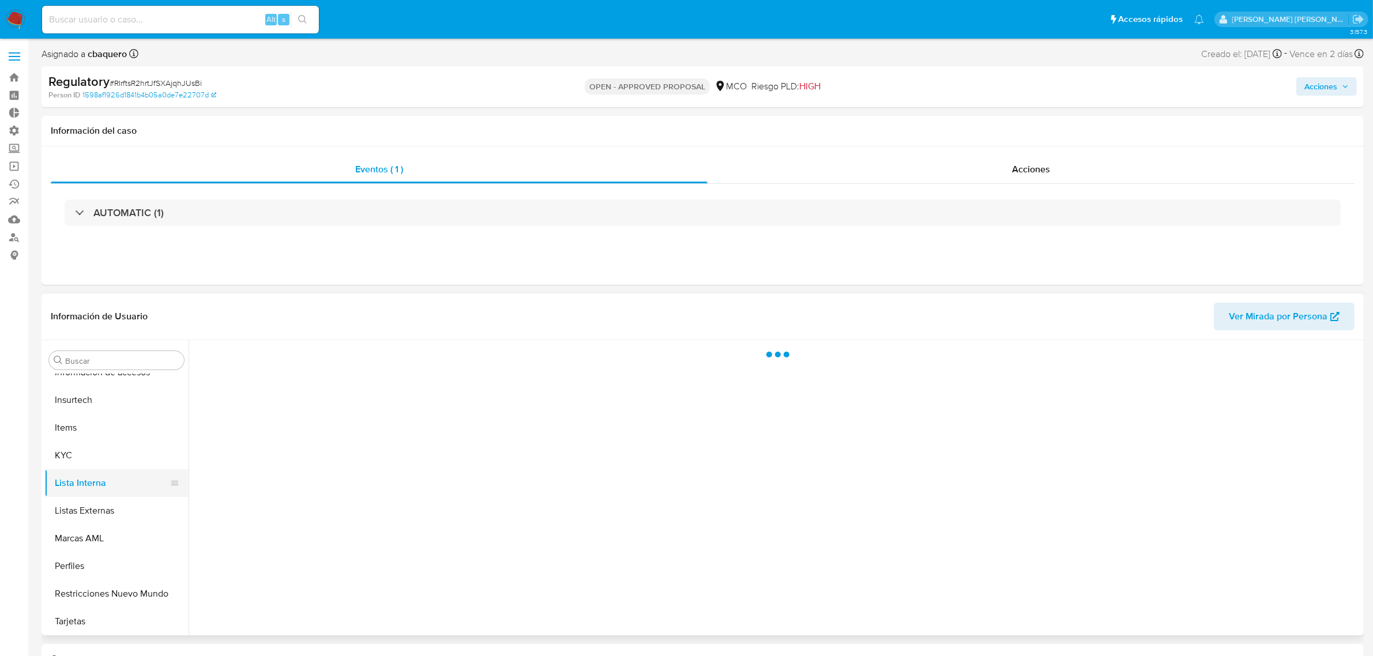
select select "10"
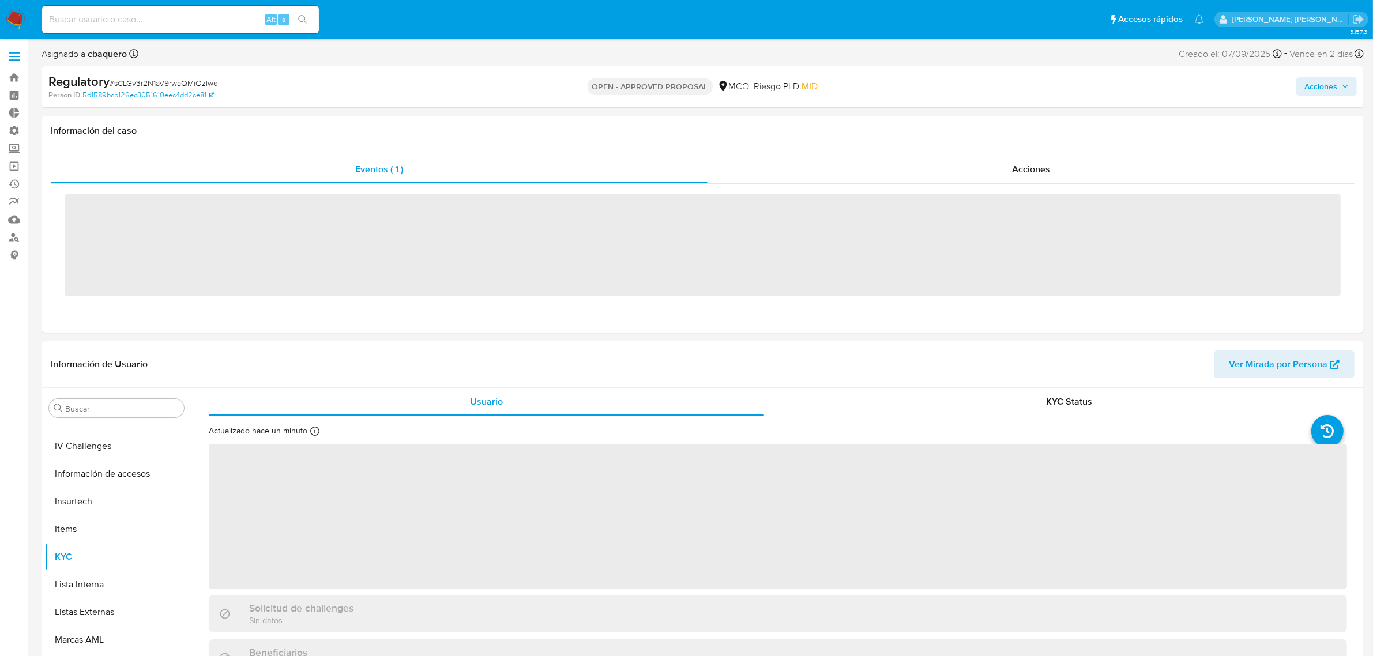
scroll to position [486, 0]
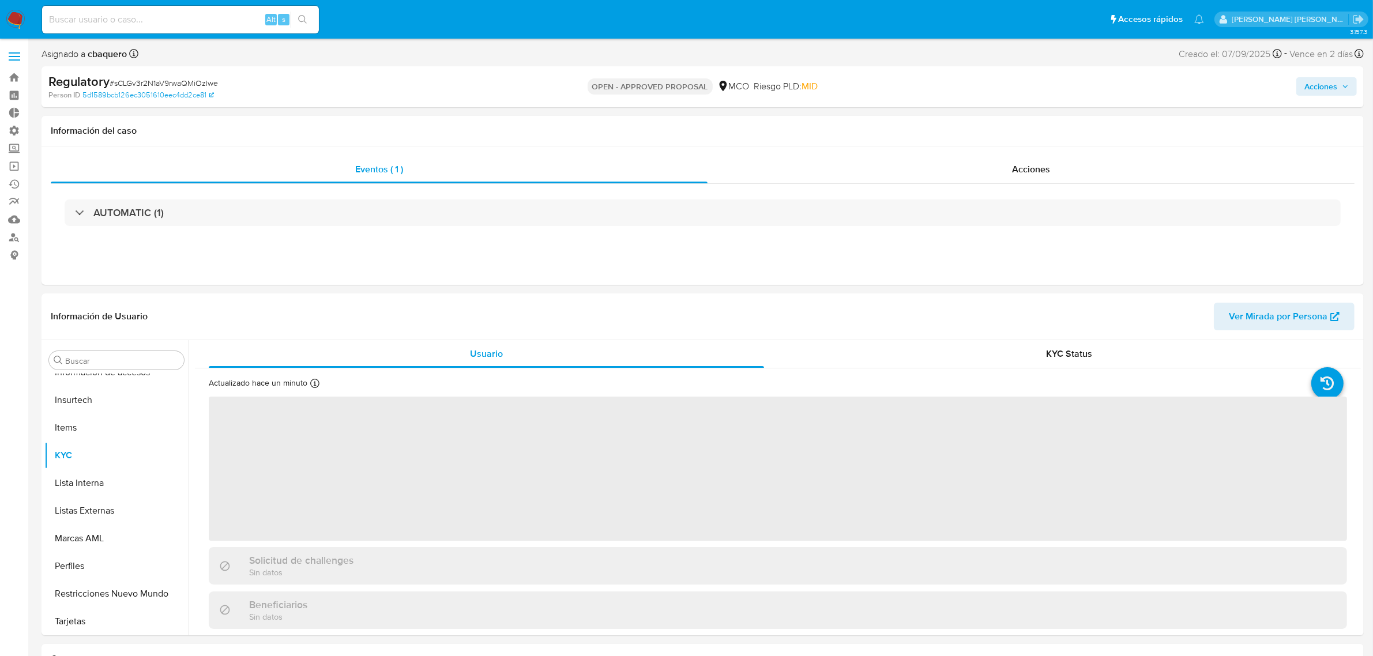
select select "10"
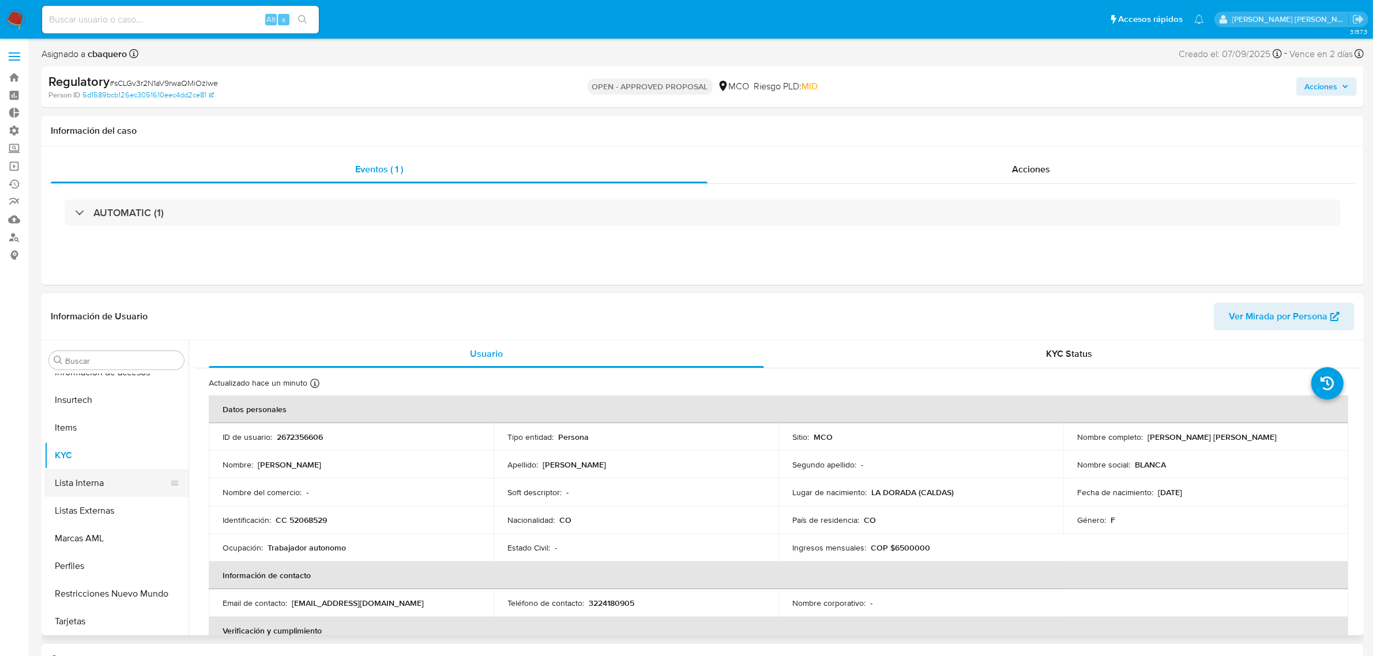
click at [81, 482] on button "Lista Interna" at bounding box center [111, 483] width 135 height 28
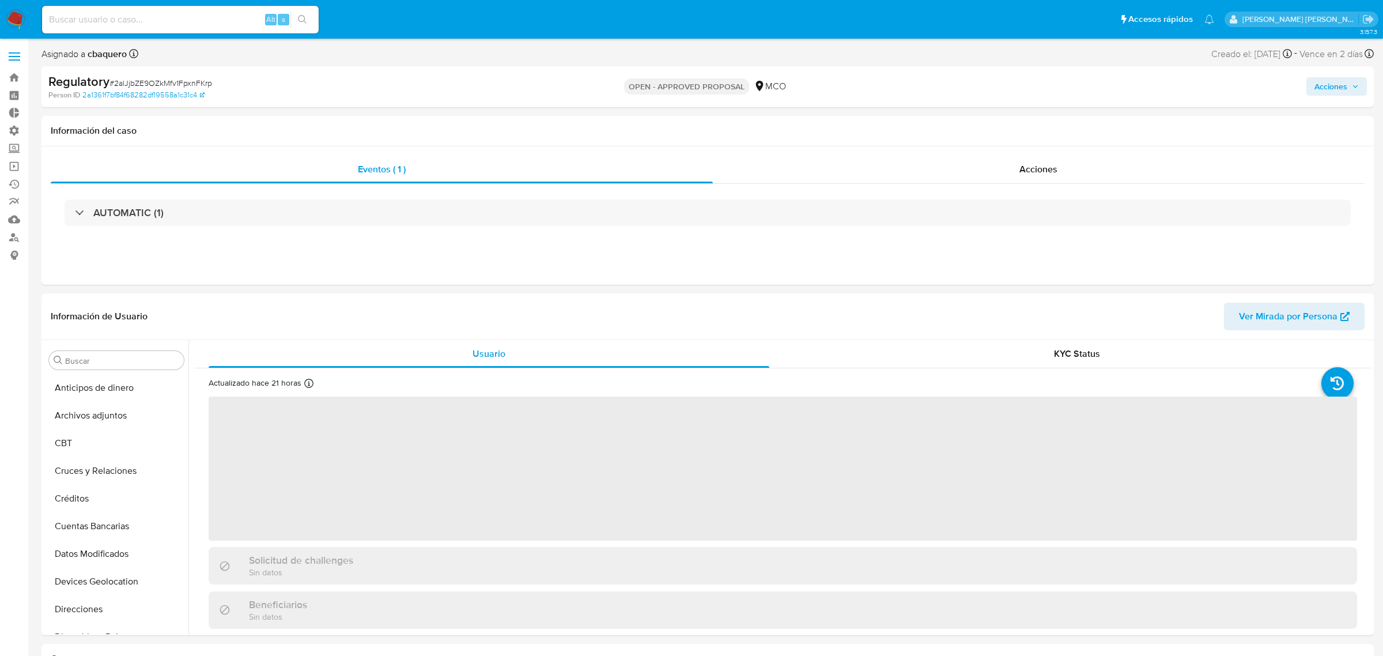
select select "10"
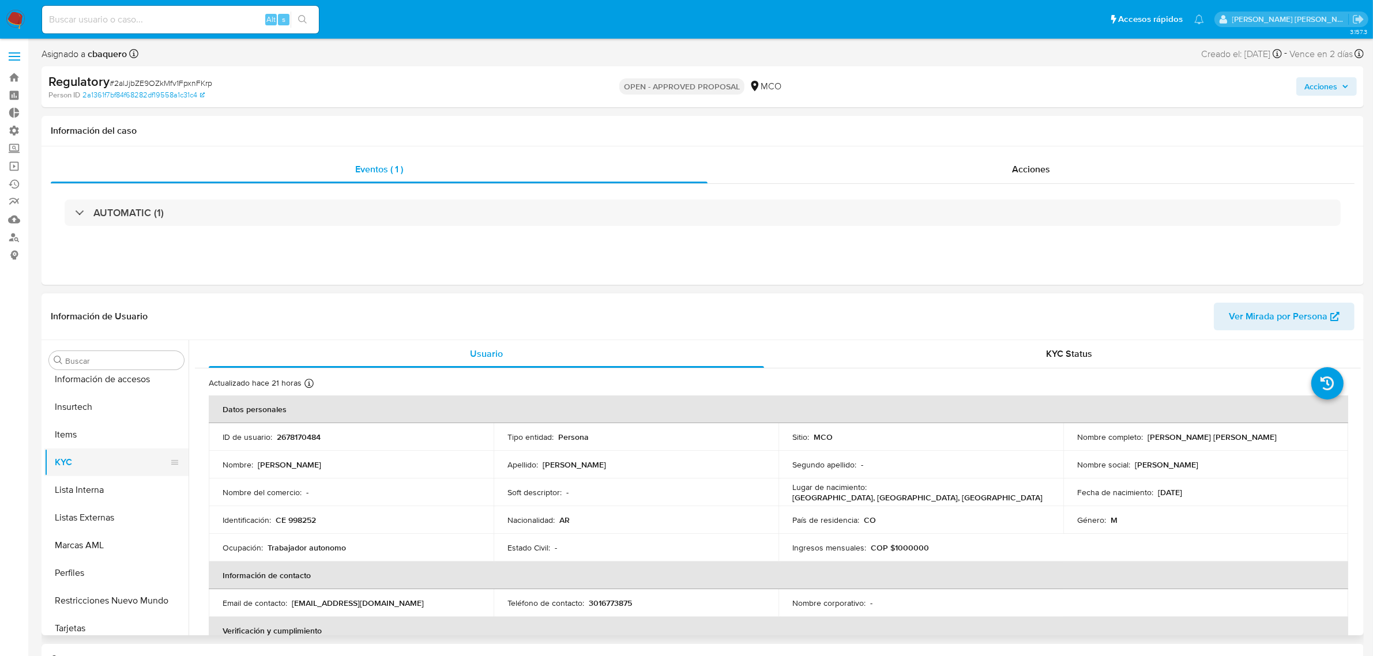
scroll to position [486, 0]
click at [79, 480] on button "Lista Interna" at bounding box center [111, 483] width 135 height 28
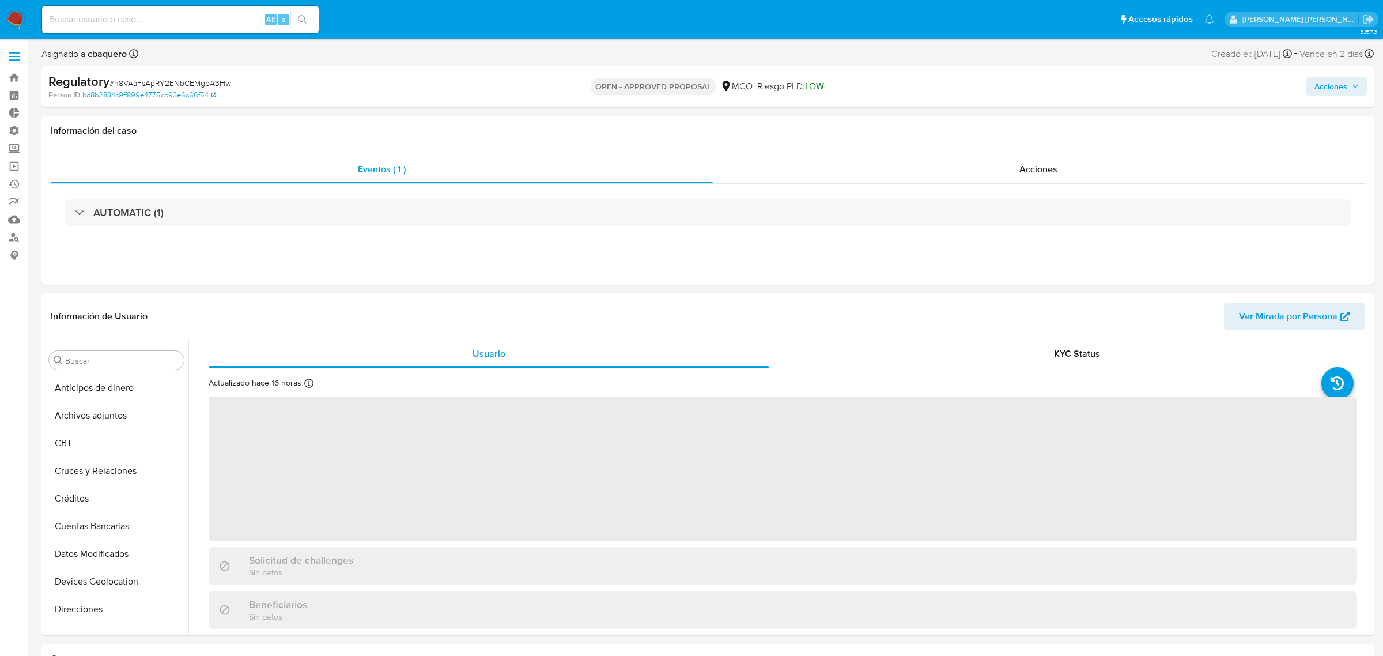
select select "10"
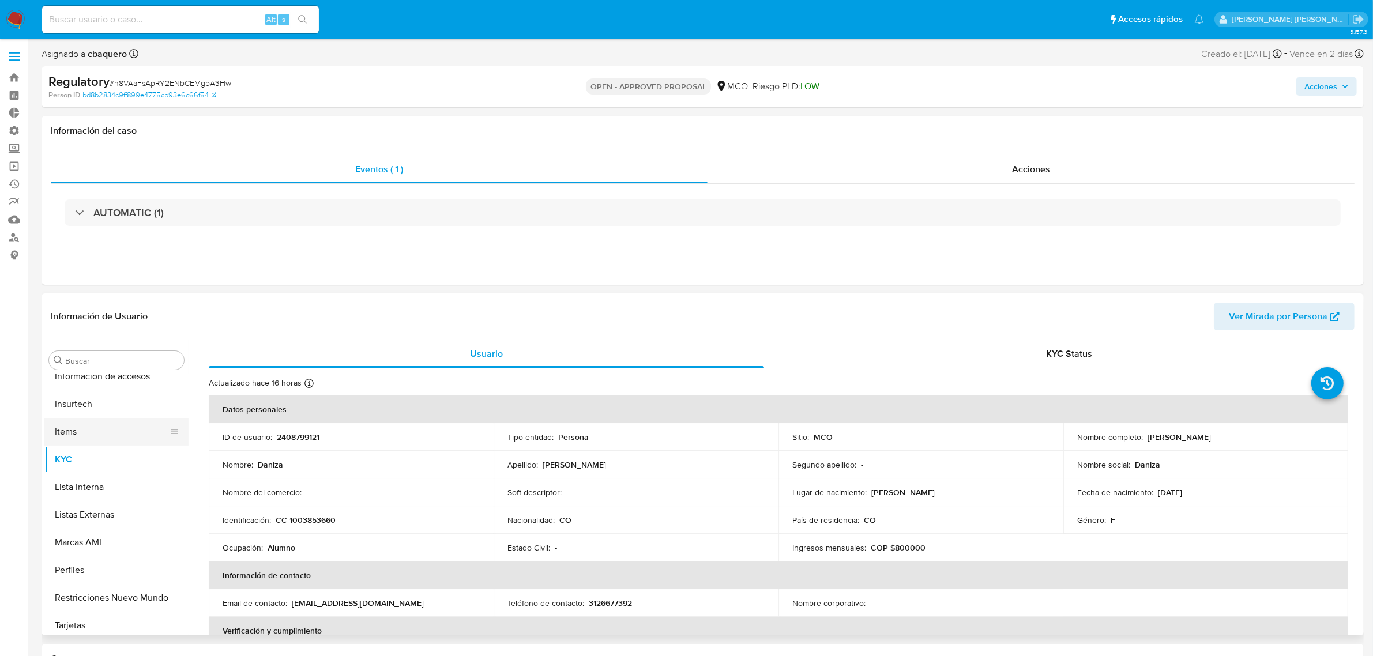
scroll to position [486, 0]
click at [86, 482] on button "Lista Interna" at bounding box center [111, 483] width 135 height 28
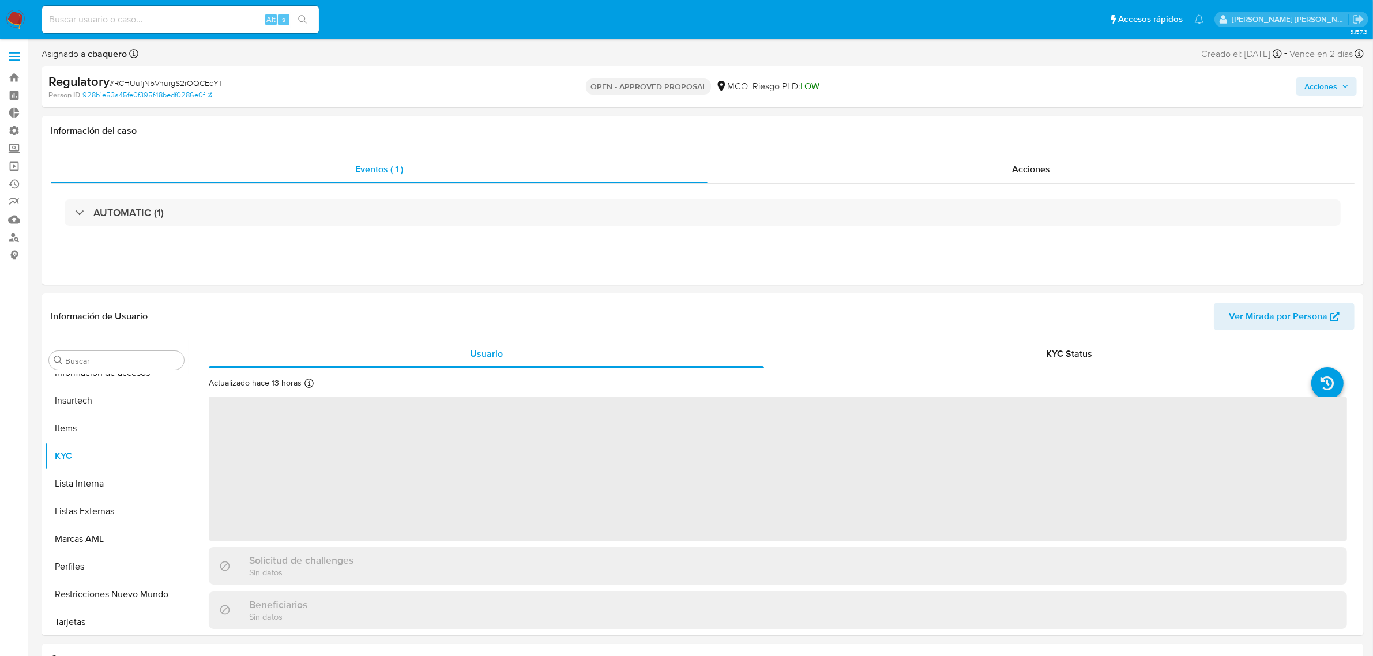
scroll to position [486, 0]
click at [97, 476] on button "Lista Interna" at bounding box center [111, 483] width 135 height 28
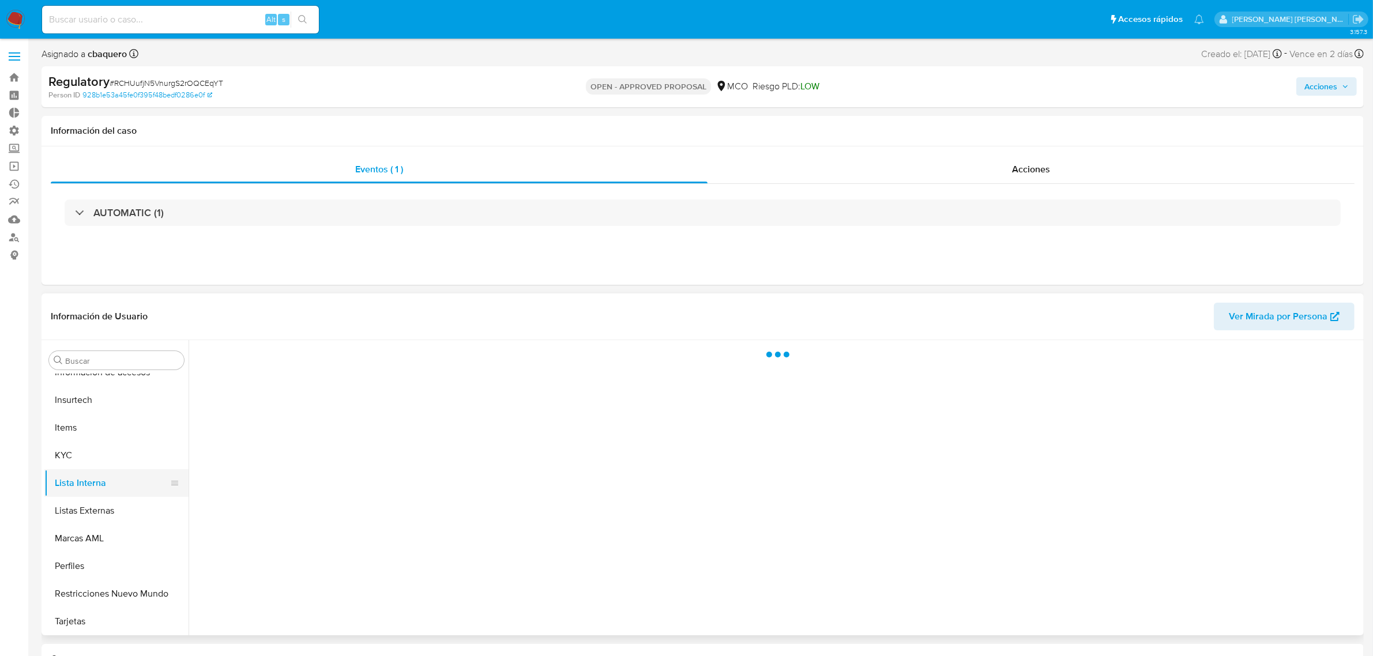
select select "10"
